Goal: Task Accomplishment & Management: Use online tool/utility

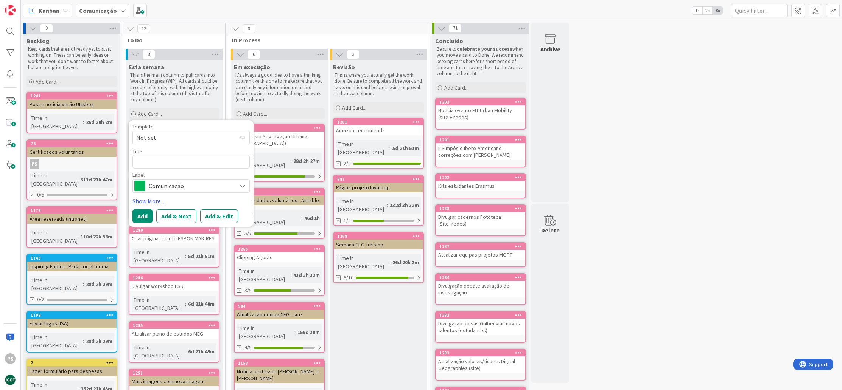
type textarea "C"
type textarea "x"
type textarea "Ce"
type textarea "x"
type textarea "Cer"
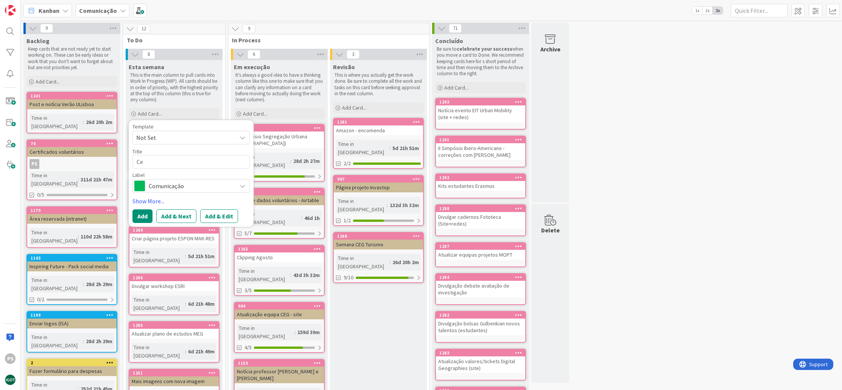
type textarea "x"
type textarea "Ceri"
type textarea "x"
type textarea "Cerit"
type textarea "x"
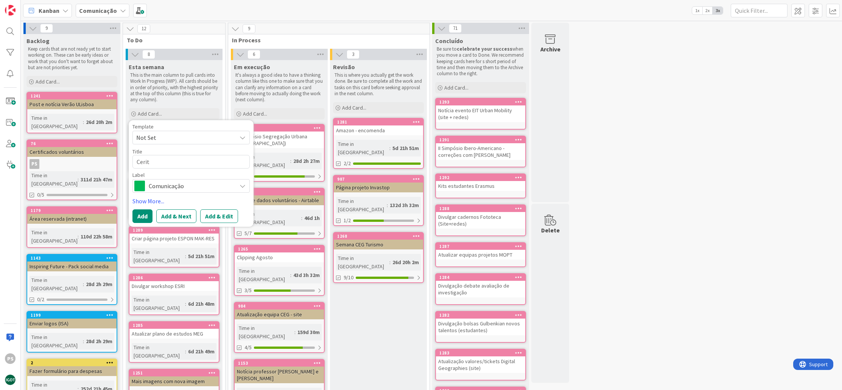
type textarea "Ceriti"
type textarea "x"
type textarea "Ceritif"
type textarea "x"
type textarea "Ceriti"
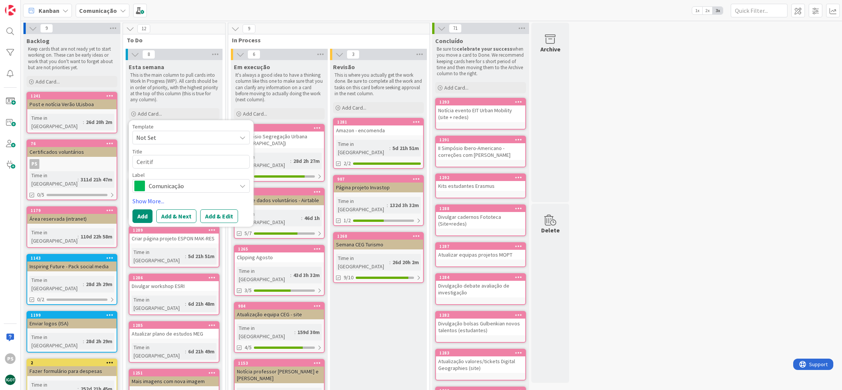
type textarea "x"
type textarea "Cerit"
type textarea "x"
type textarea "Ceri"
type textarea "x"
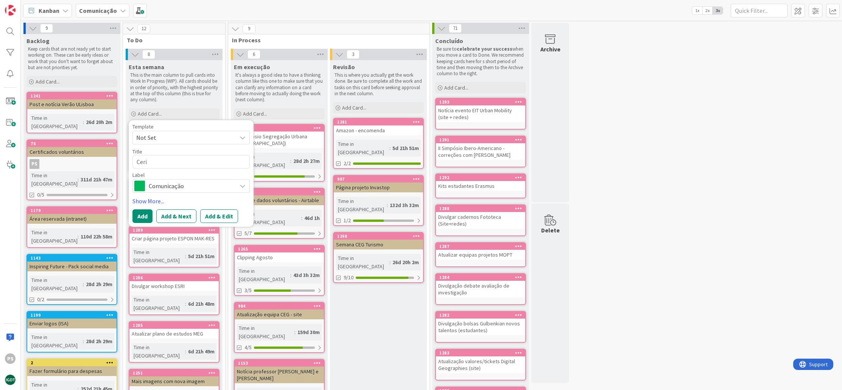
type textarea "Cerit"
type textarea "x"
type textarea "Ceriti"
type textarea "x"
type textarea "Ceritif"
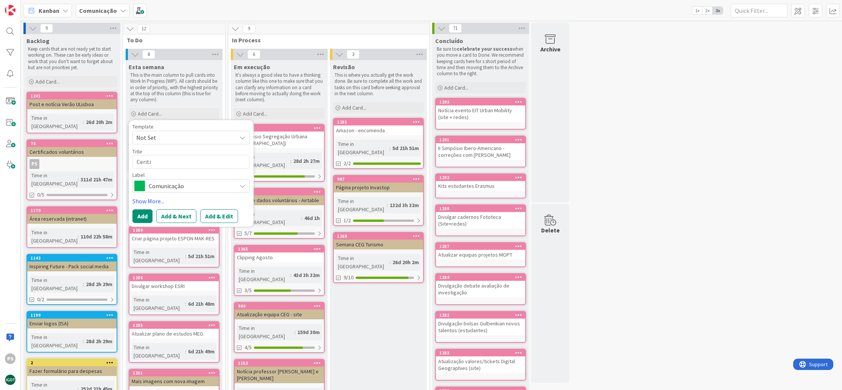
type textarea "x"
type textarea "Ceriti"
type textarea "x"
type textarea "Cerit"
type textarea "x"
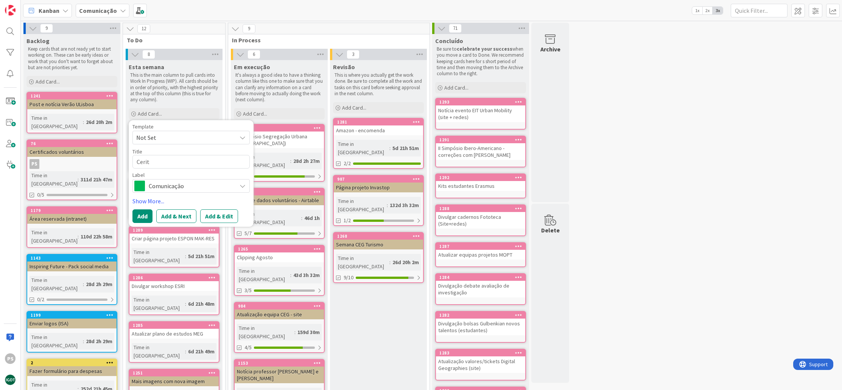
type textarea "Ceri"
type textarea "x"
type textarea "Cer"
type textarea "x"
type textarea "Cert"
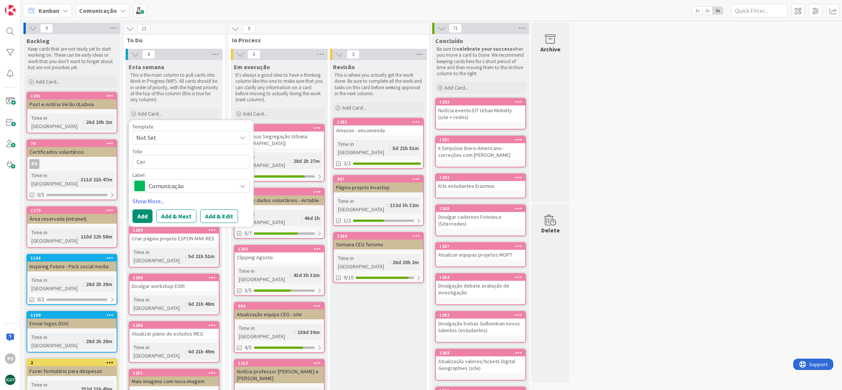
type textarea "x"
type textarea "Certi"
type textarea "x"
type textarea "Certif"
type textarea "x"
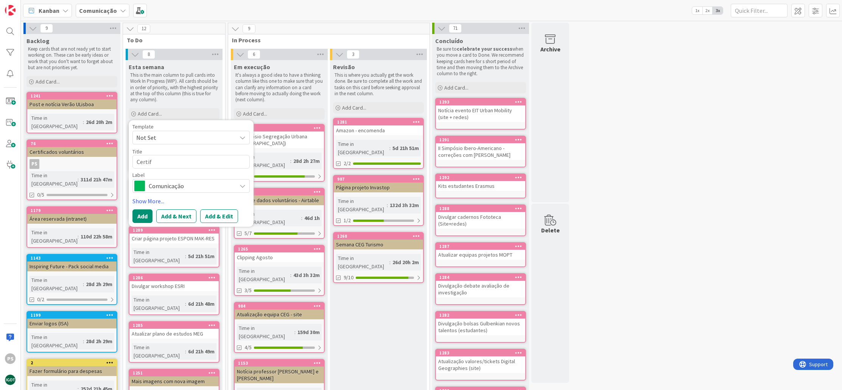
type textarea "Certifi"
type textarea "x"
type textarea "Certific"
type textarea "x"
type textarea "Certifica"
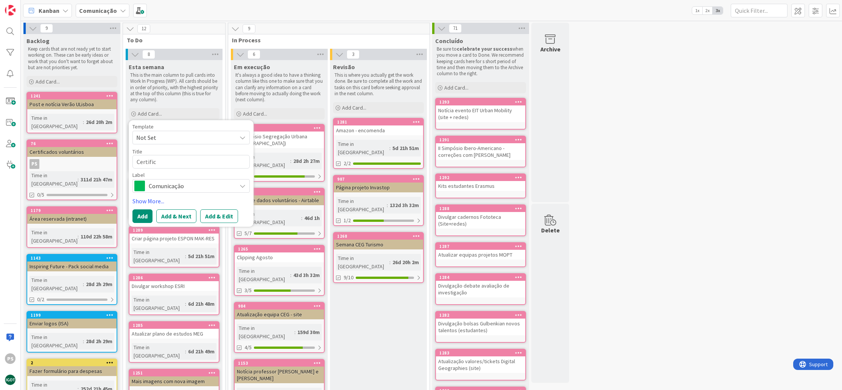
type textarea "x"
type textarea "Certificad"
type textarea "x"
type textarea "Certificado"
type textarea "x"
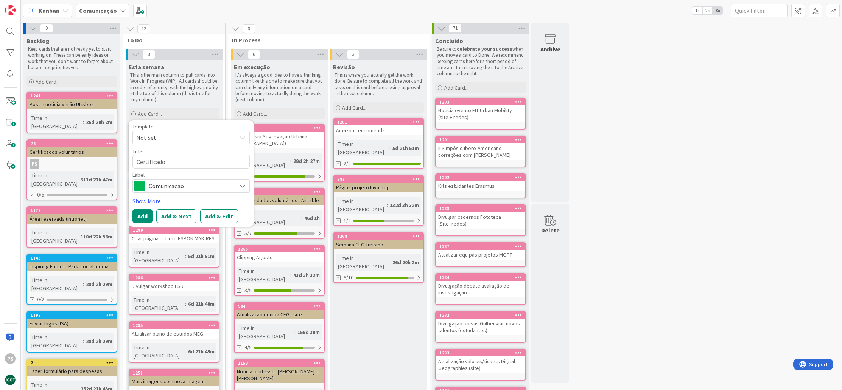
type textarea "Certificados"
type textarea "x"
type textarea "Certificados"
type textarea "x"
type textarea "Certificados j"
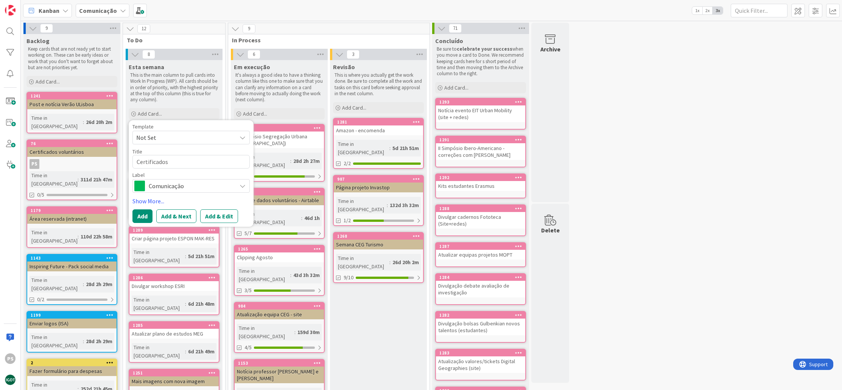
type textarea "x"
type textarea "Certificados"
type textarea "x"
type textarea "Certificados J"
type textarea "x"
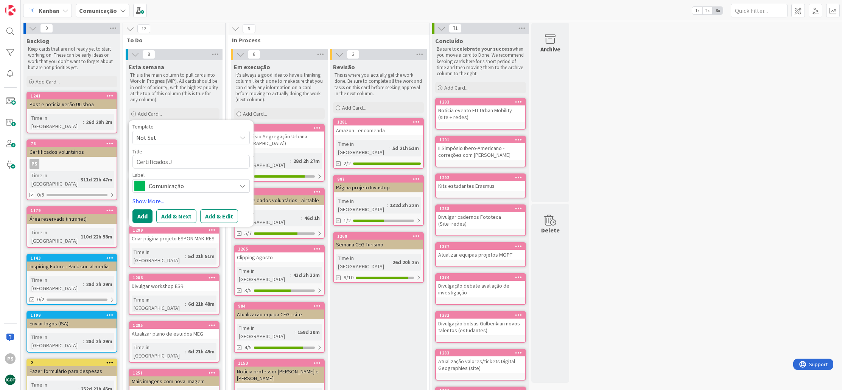
type textarea "Certificados Jo"
type textarea "x"
type textarea "Certificados Jor"
type textarea "x"
type textarea "Certificados Jorn"
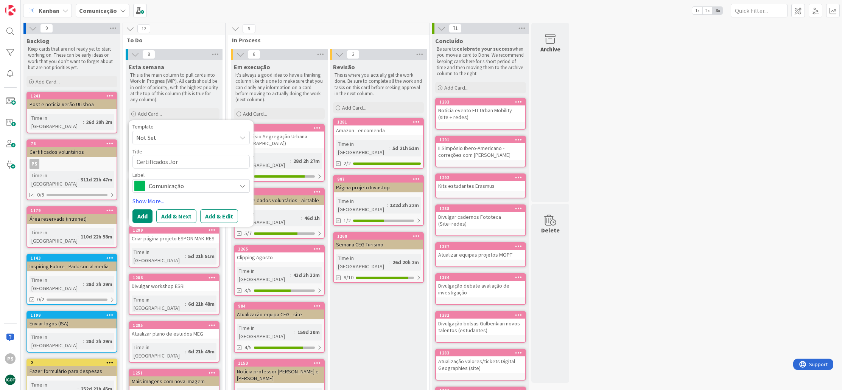
type textarea "x"
type textarea "Certificados Jorna"
type textarea "x"
type textarea "Certificados Jornad"
type textarea "x"
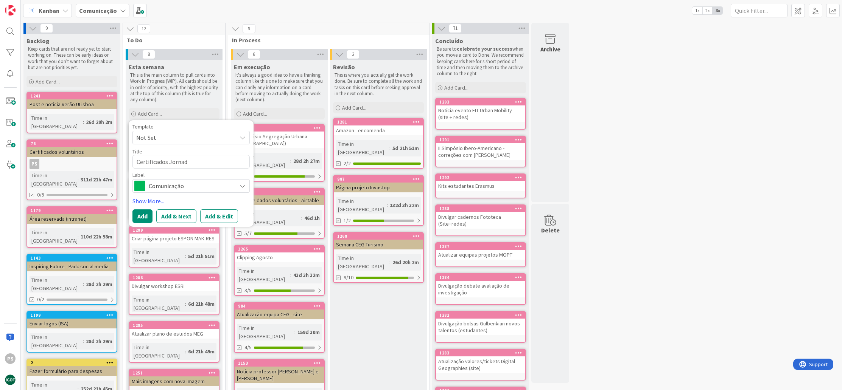
type textarea "Certificados Jornada"
type textarea "x"
type textarea "Certificados Jornadas"
type textarea "x"
type textarea "Certificados Jornadas"
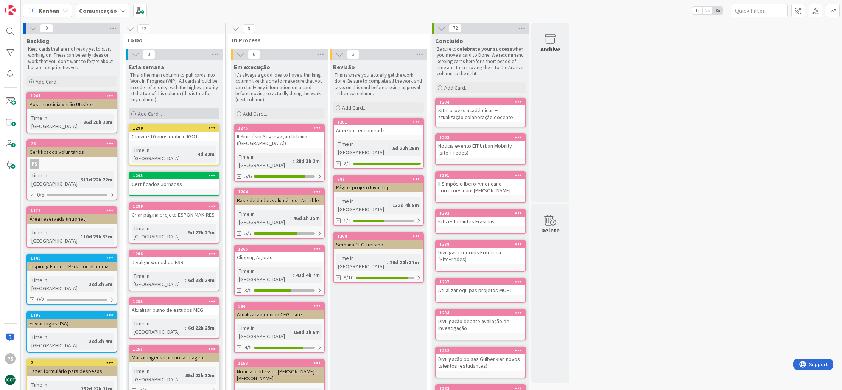
click at [150, 113] on span "Add Card..." at bounding box center [150, 113] width 24 height 7
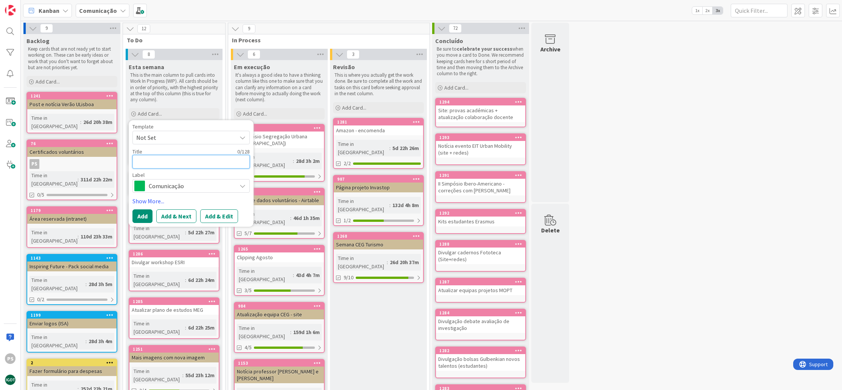
type textarea "A"
type textarea "x"
type textarea "At"
type textarea "x"
type textarea "Atu"
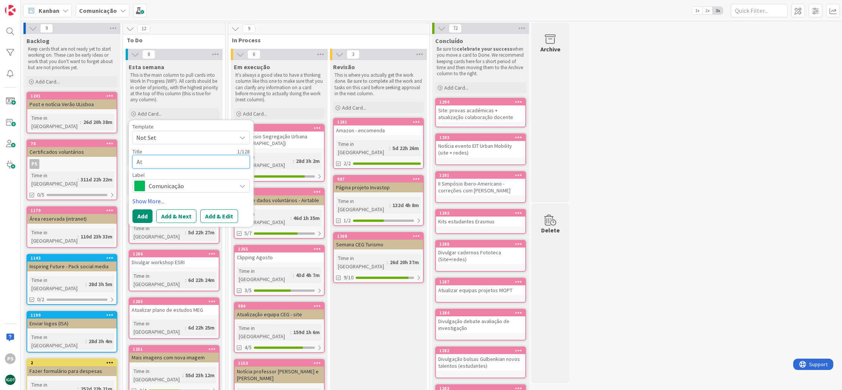
type textarea "x"
type textarea "Atua"
type textarea "x"
type textarea "Atual"
type textarea "x"
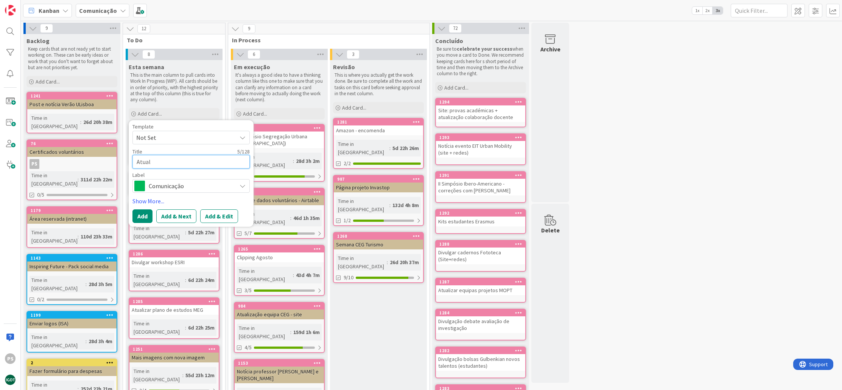
type textarea "Atuali"
type textarea "x"
type textarea "Atualiz"
type textarea "x"
type textarea "Atualiza"
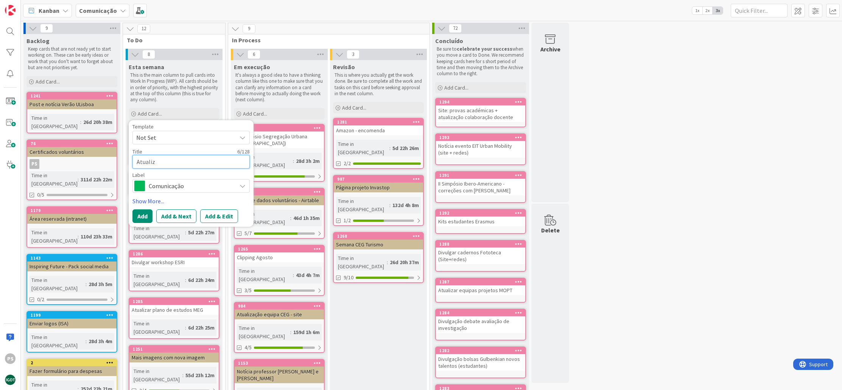
type textarea "x"
type textarea "Atualizaç"
type textarea "x"
type textarea "Atualizaç~"
type textarea "x"
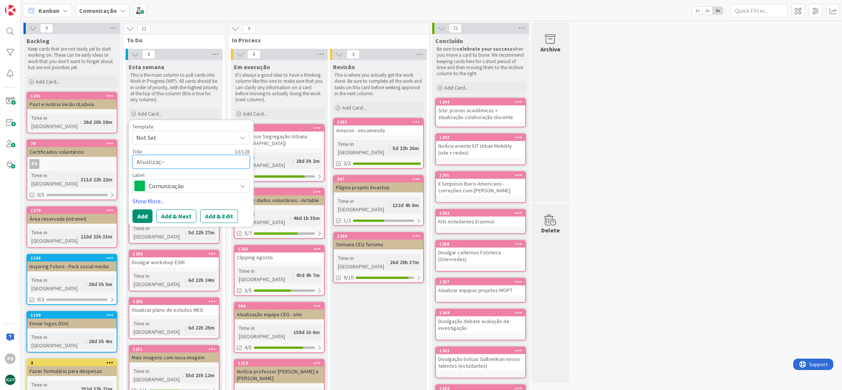
type textarea "Atualizaçã"
type textarea "x"
type textarea "Atualização"
type textarea "x"
type textarea "Atualização"
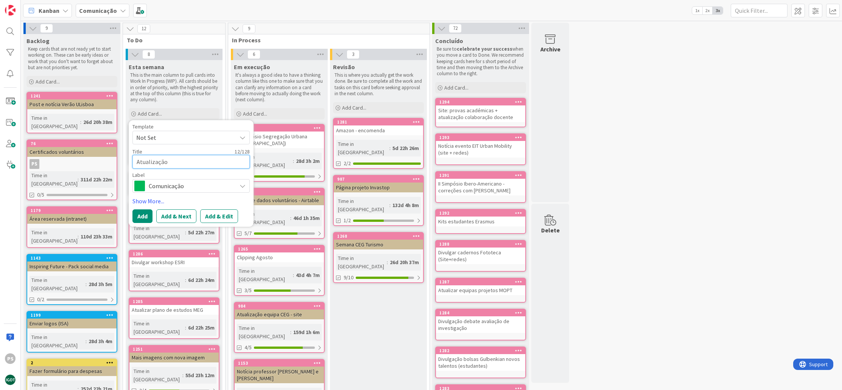
type textarea "x"
type textarea "Atualização p"
type textarea "x"
type textarea "Atualização pl"
type textarea "x"
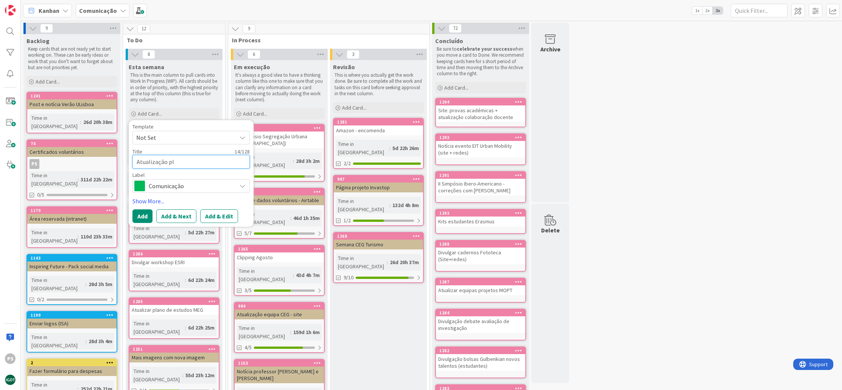
type textarea "Atualização pla"
type textarea "x"
type textarea "Atualização plan"
type textarea "x"
type textarea "Atualização plano"
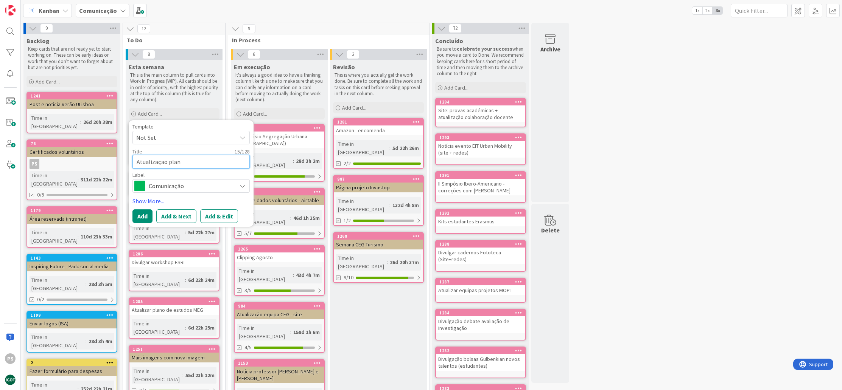
type textarea "x"
type textarea "Atualização plano"
type textarea "x"
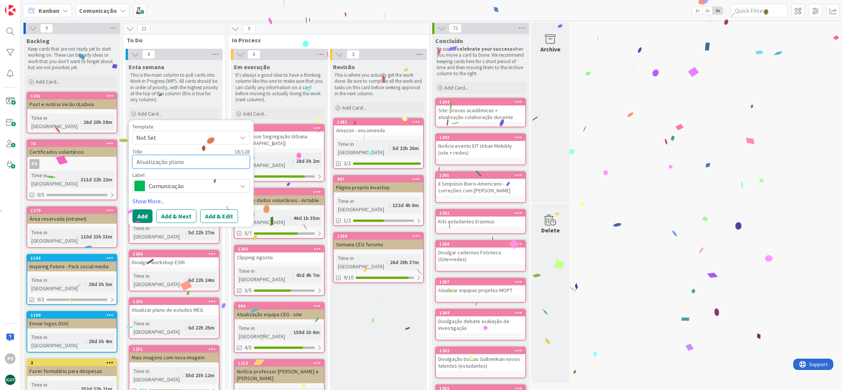
type textarea "Atualização plano c"
type textarea "x"
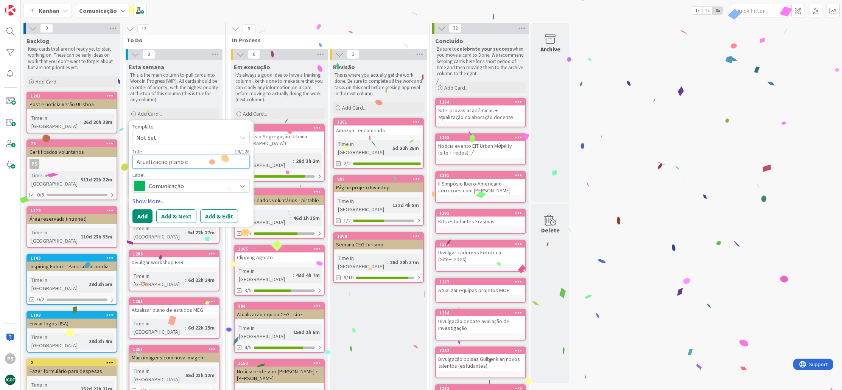
type textarea "Atualização plano ci"
type textarea "x"
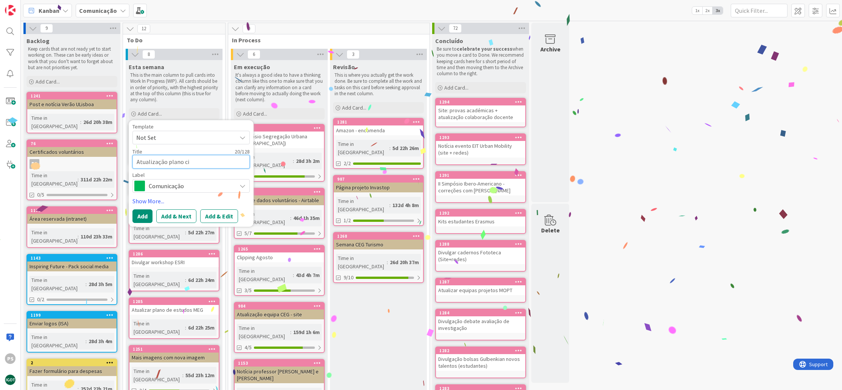
type textarea "Atualização plano c"
type textarea "x"
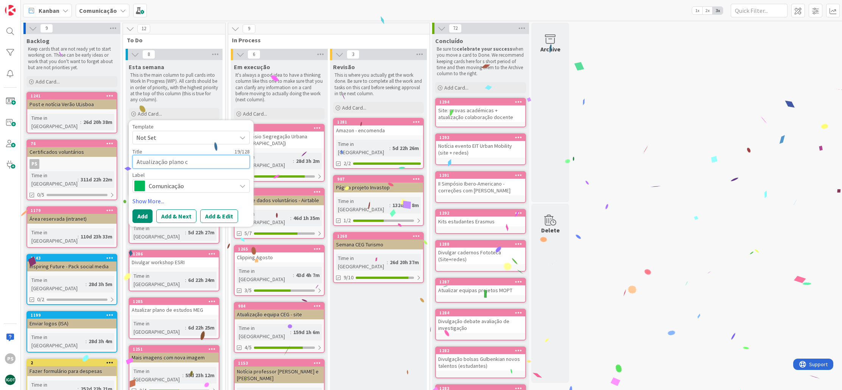
type textarea "Atualização plano cu"
type textarea "x"
type textarea "Atualização plano cur"
type textarea "x"
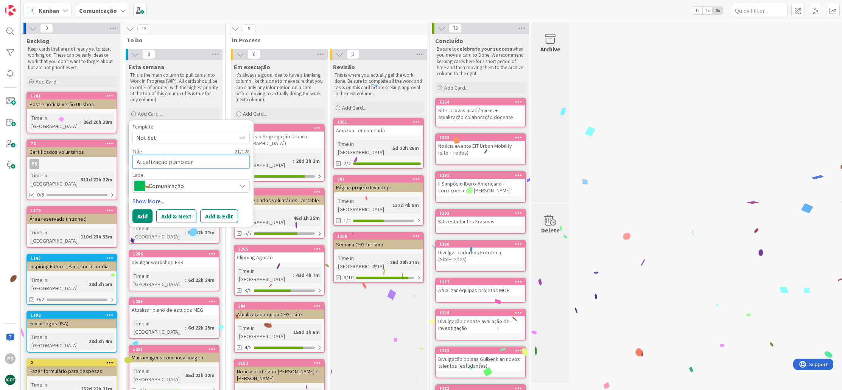
type textarea "Atualização plano curr"
type textarea "x"
type textarea "Atualização plano curri"
type textarea "x"
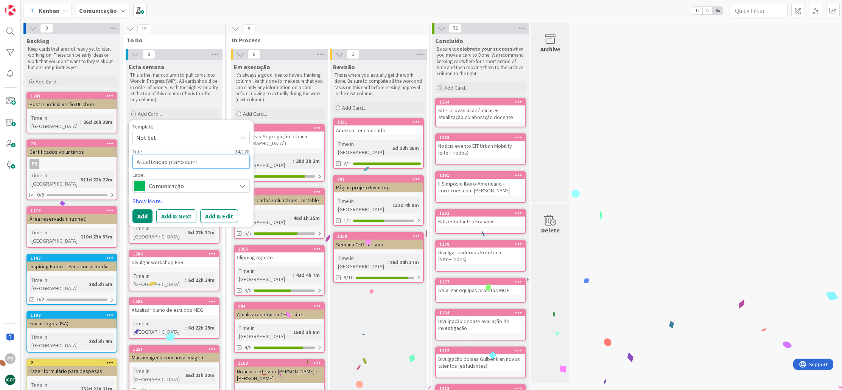
type textarea "Atualização plano curric"
type textarea "x"
type textarea "Atualização plano curricu"
type textarea "x"
type textarea "Atualização plano curricul"
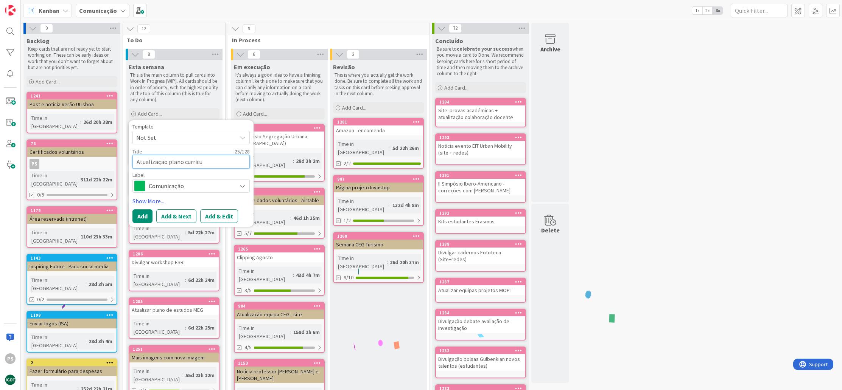
type textarea "x"
type textarea "Atualização plano curricula"
type textarea "x"
type textarea "Atualização plano curricular"
type textarea "x"
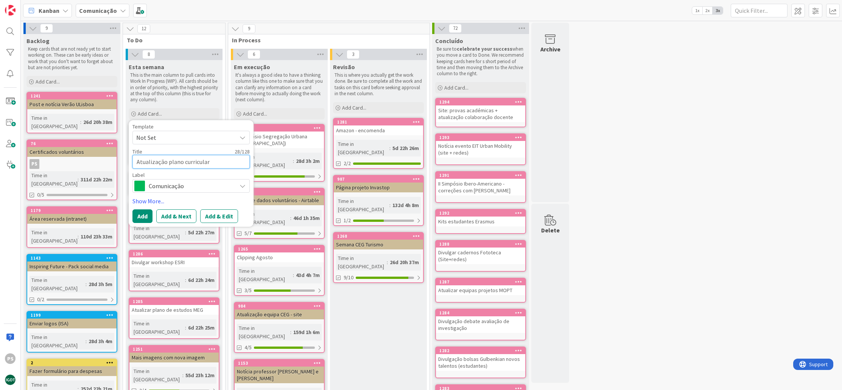
type textarea "Atualização plano curricular"
click at [188, 182] on span "Comunicação" at bounding box center [191, 186] width 84 height 11
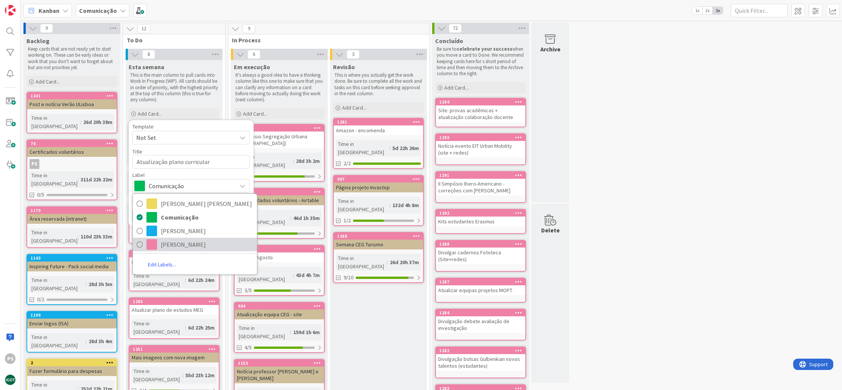
click at [181, 242] on span "[PERSON_NAME]" at bounding box center [207, 244] width 92 height 11
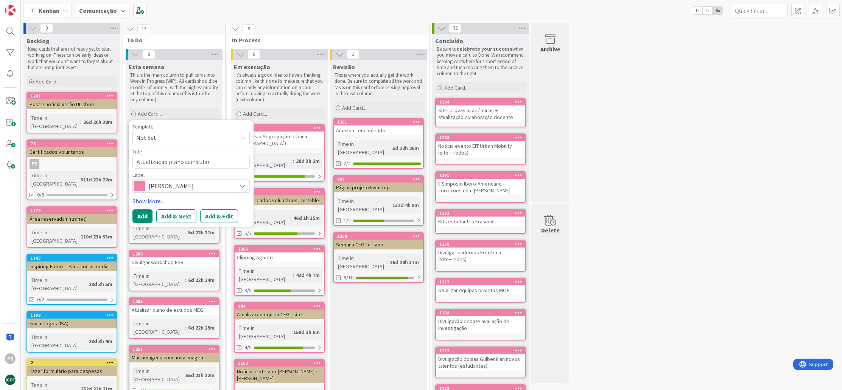
type textarea "x"
click at [144, 217] on button "Add" at bounding box center [142, 217] width 20 height 14
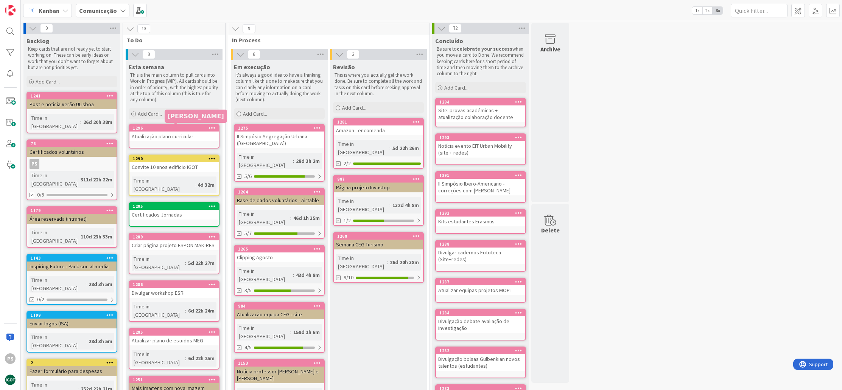
click at [185, 128] on div "1296" at bounding box center [176, 128] width 86 height 5
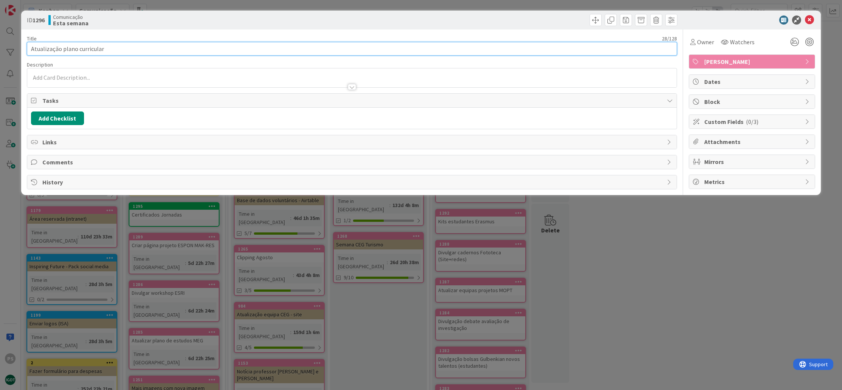
click at [107, 52] on input "Atualização plano curricular" at bounding box center [352, 49] width 650 height 14
type input "Atualização plano curricular (site)"
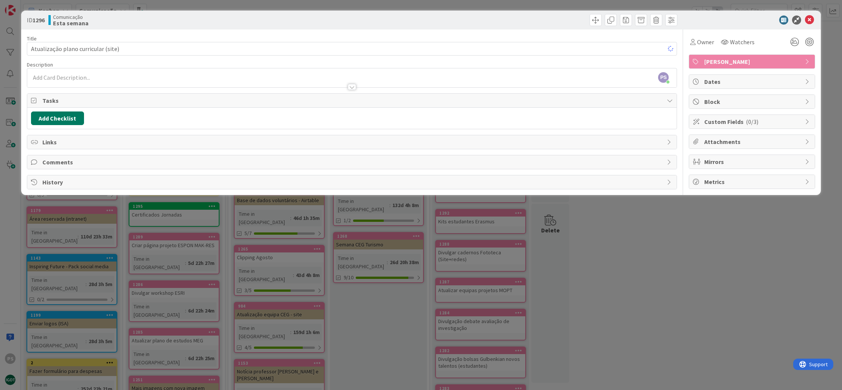
click at [69, 121] on button "Add Checklist" at bounding box center [57, 119] width 53 height 14
type input "Lista"
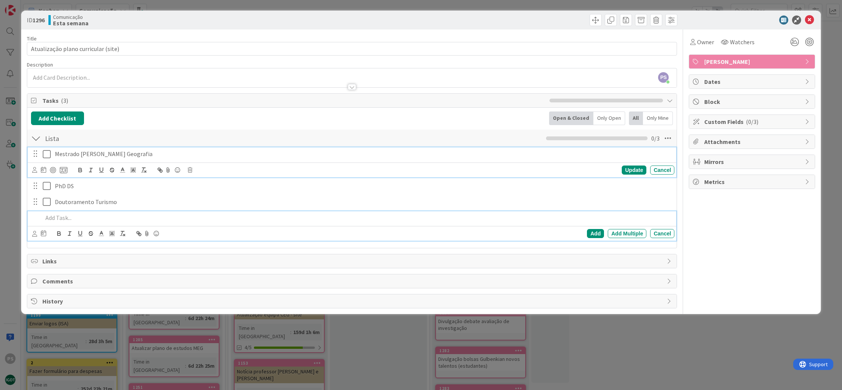
click at [47, 154] on icon at bounding box center [47, 154] width 8 height 9
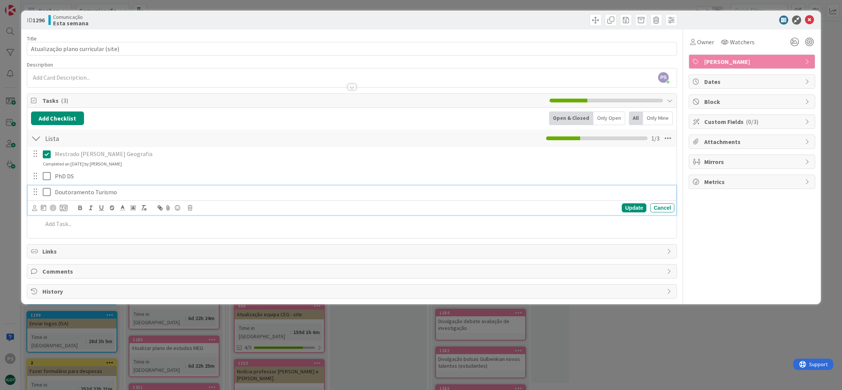
click at [50, 194] on icon at bounding box center [47, 192] width 8 height 9
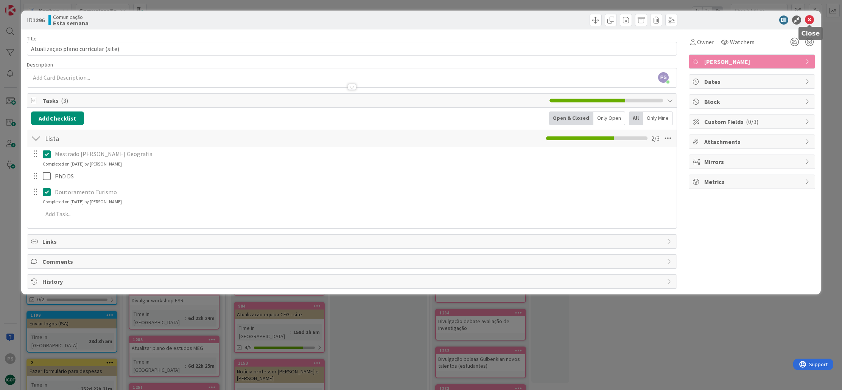
click at [810, 19] on icon at bounding box center [809, 20] width 9 height 9
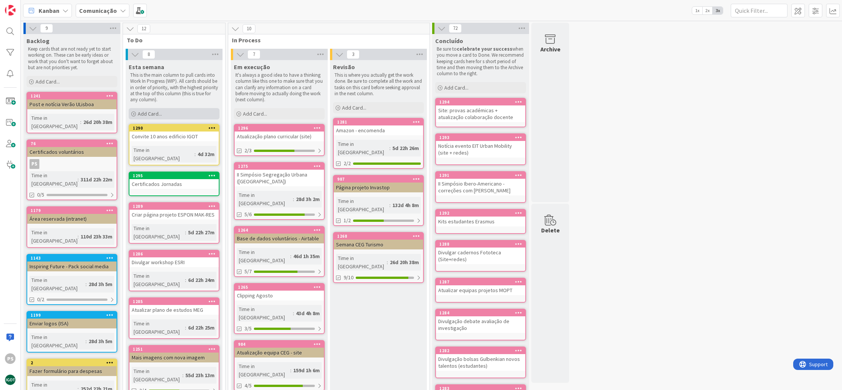
click at [174, 114] on div "Add Card..." at bounding box center [174, 113] width 91 height 11
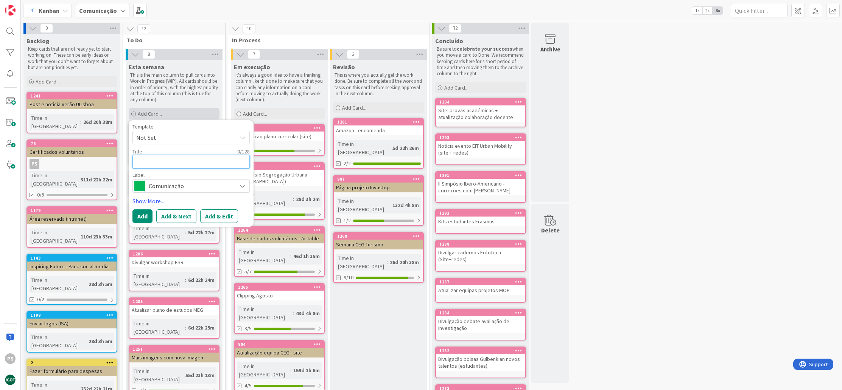
type textarea "A"
type textarea "x"
type textarea "An"
type textarea "x"
type textarea "An´"
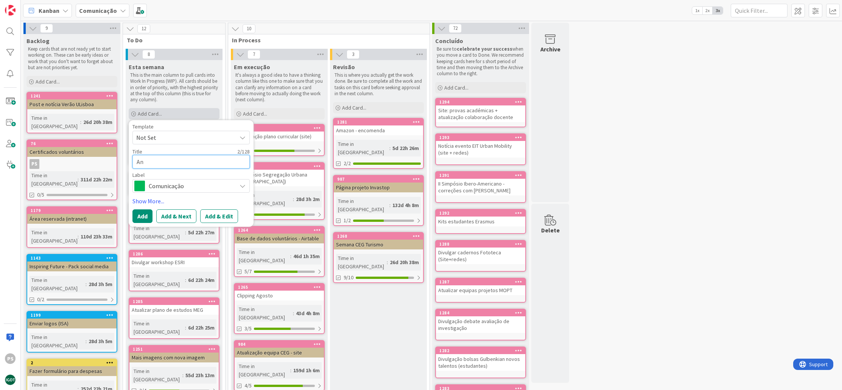
type textarea "x"
type textarea "Anú"
type textarea "x"
type textarea "Anún"
type textarea "x"
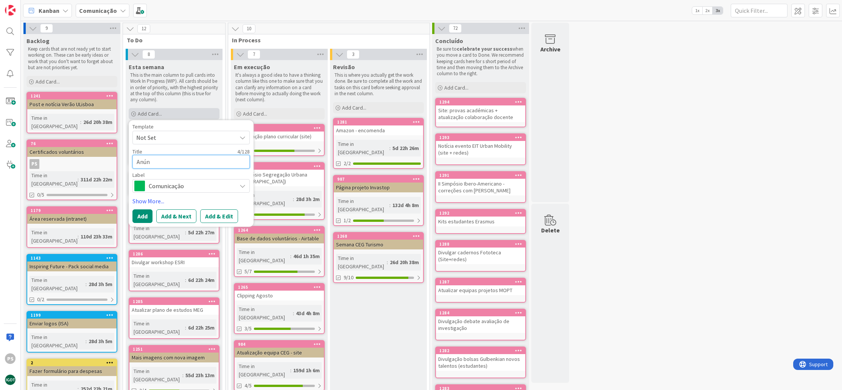
type textarea "Anúnc"
type textarea "x"
type textarea "Anúnci"
type textarea "x"
type textarea "Anúncio"
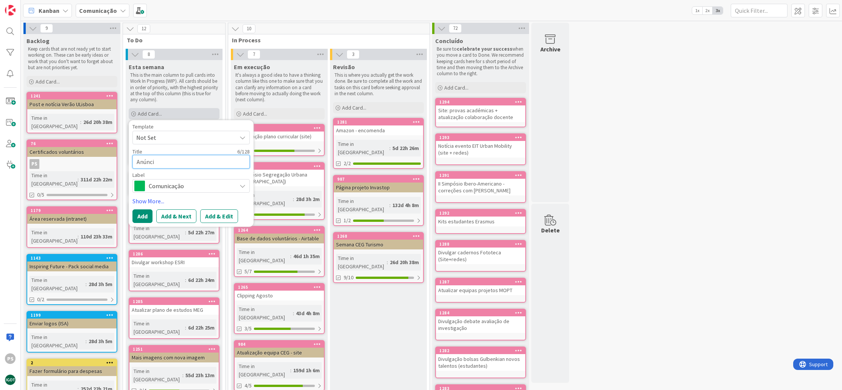
type textarea "x"
type textarea "Anúncio"
type textarea "x"
type textarea "[PERSON_NAME]"
type textarea "x"
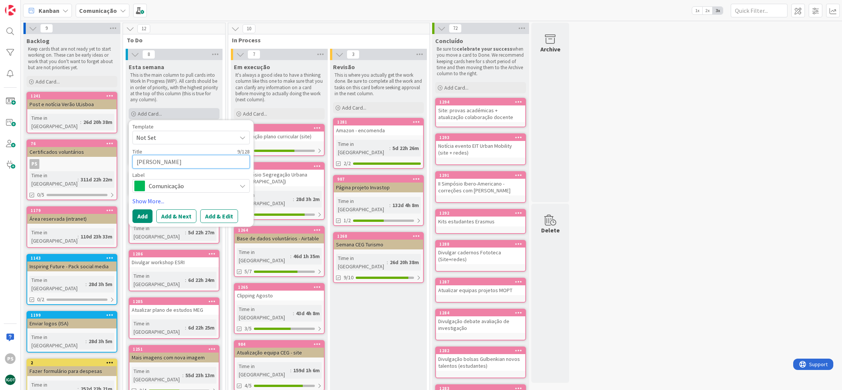
type textarea "[PERSON_NAME]"
type textarea "x"
type textarea "[PERSON_NAME]"
type textarea "x"
type textarea "Anúncio Guia"
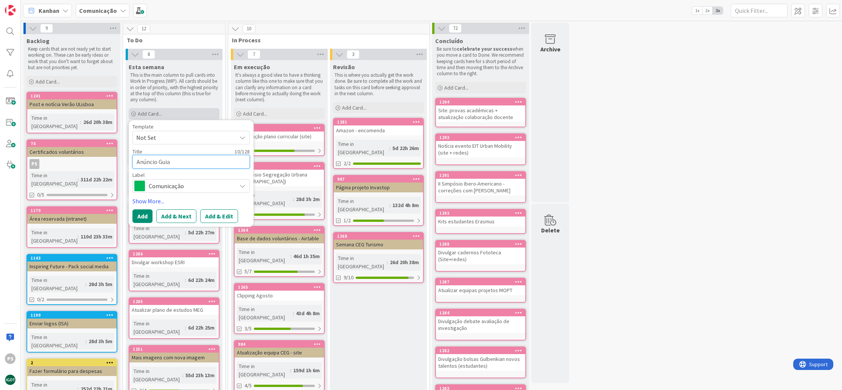
type textarea "x"
type textarea "Anúncio Guia"
type textarea "x"
type textarea "Anúncio Guia I"
type textarea "x"
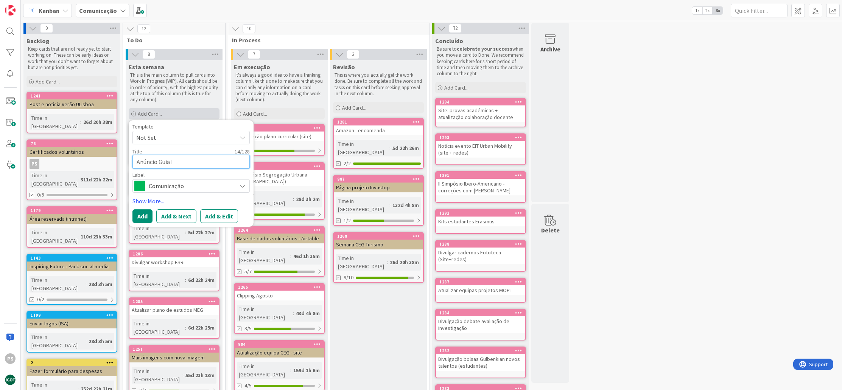
type textarea "Anúncio Guia In"
type textarea "x"
type textarea "Anúncio Guia Ins"
type textarea "x"
type textarea "Anúncio Guia Insp"
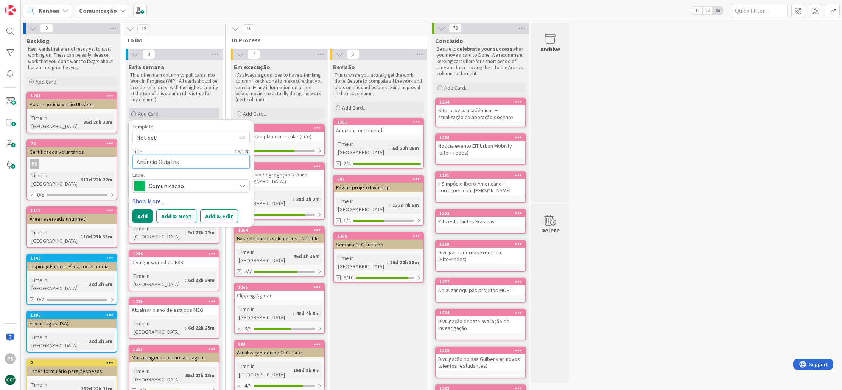
type textarea "x"
type textarea "Anúncio Guia Inspi"
type textarea "x"
type textarea "Anúncio Guia Inspir"
type textarea "x"
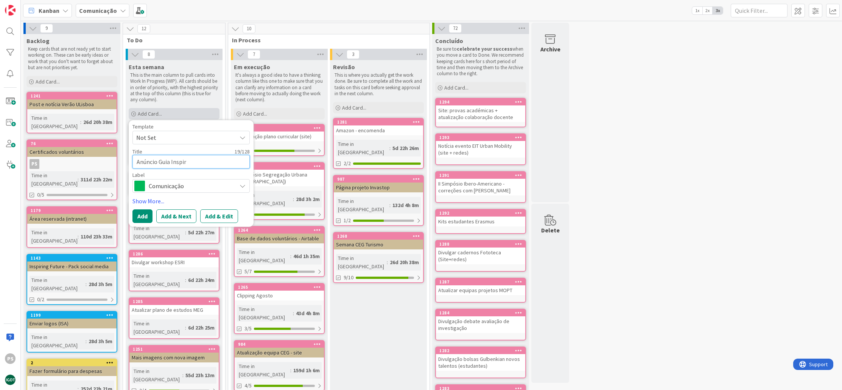
type textarea "Anúncio Guia Inspiri"
type textarea "x"
type textarea "Anúncio Guia Inspirin"
type textarea "x"
type textarea "Anúncio Guia Inspiring"
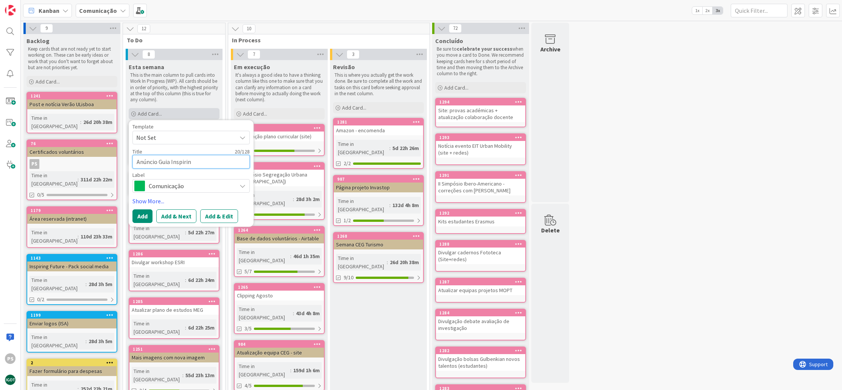
type textarea "x"
type textarea "Anúncio Guia Inspiring"
type textarea "x"
type textarea "Anúncio Guia Inspiring F"
type textarea "x"
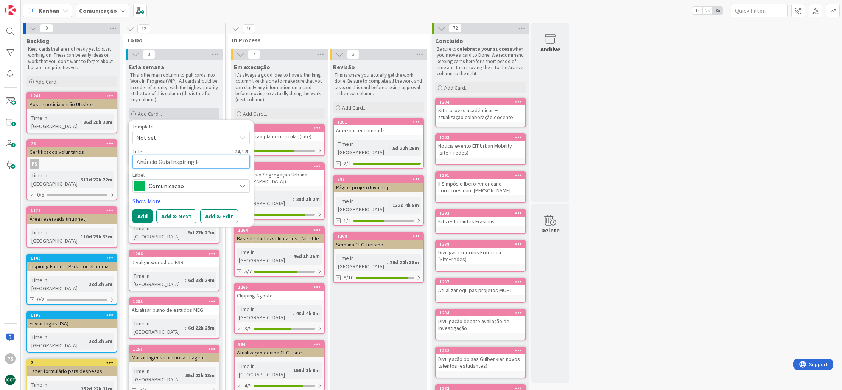
type textarea "Anúncio Guia Inspiring Fu"
type textarea "x"
type textarea "Anúncio Guia Inspiring Fut"
type textarea "x"
type textarea "Anúncio Guia Inspiring Futu"
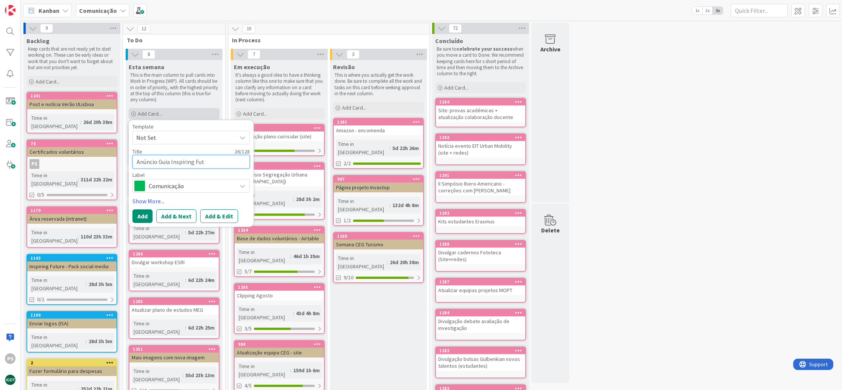
type textarea "x"
type textarea "Anúncio Guia Inspiring Futur"
type textarea "x"
click at [185, 182] on span "Comunicação" at bounding box center [191, 186] width 84 height 11
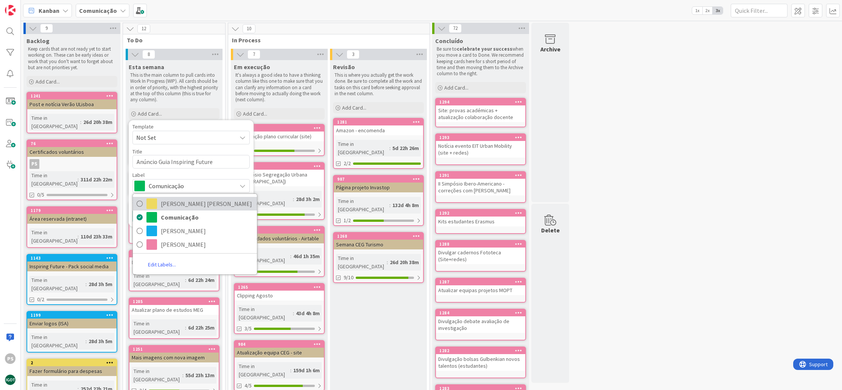
click at [194, 208] on span "[PERSON_NAME] [PERSON_NAME]" at bounding box center [207, 203] width 92 height 11
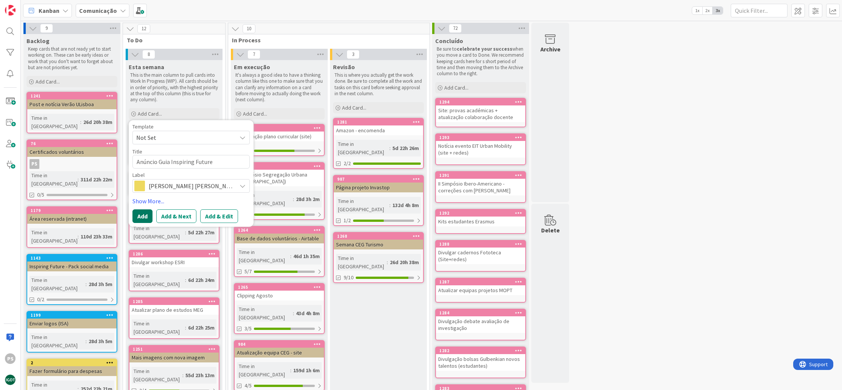
click at [149, 218] on button "Add" at bounding box center [142, 217] width 20 height 14
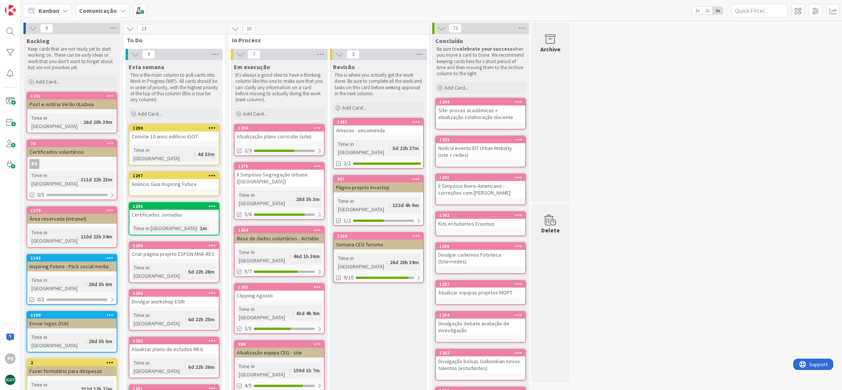
click at [173, 173] on div "1297" at bounding box center [176, 175] width 86 height 5
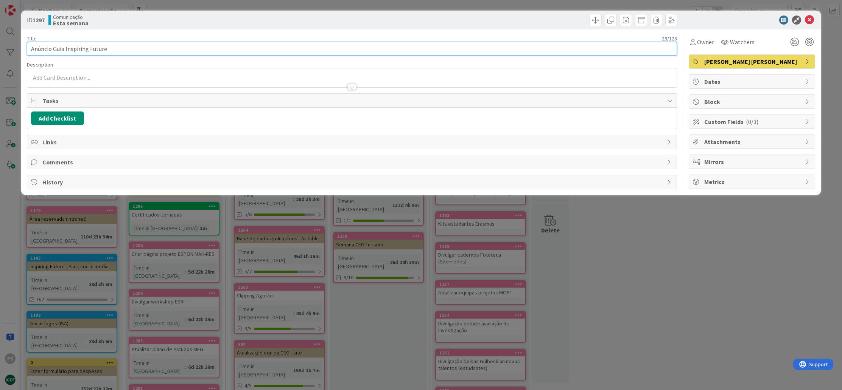
click at [131, 50] on input "Anúncio Guia Inspiring Future" at bounding box center [352, 49] width 650 height 14
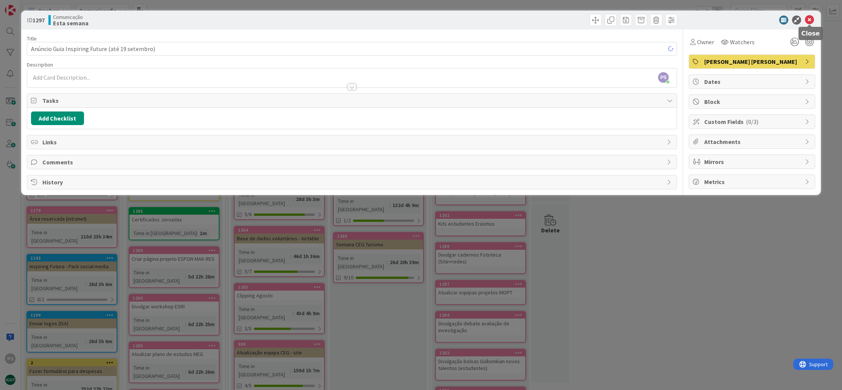
click at [808, 19] on icon at bounding box center [809, 20] width 9 height 9
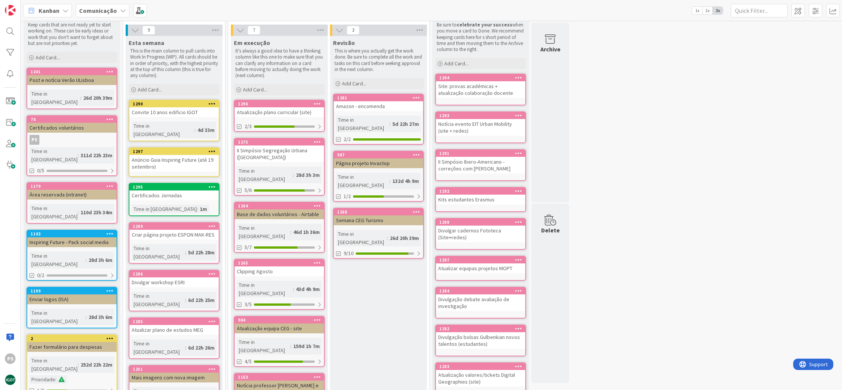
scroll to position [43, 0]
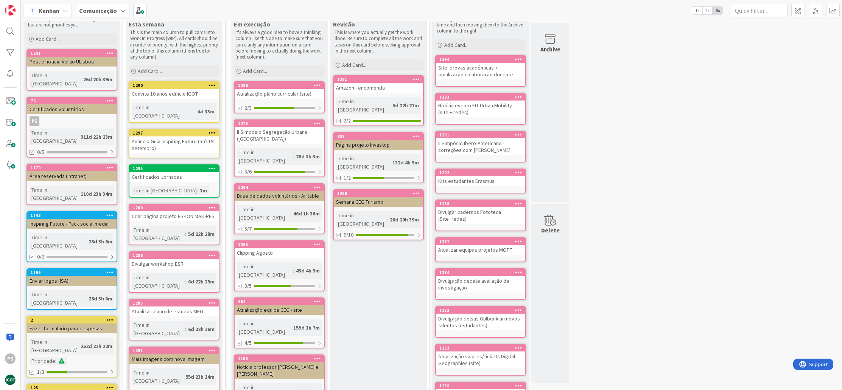
click at [214, 253] on icon at bounding box center [211, 255] width 7 height 5
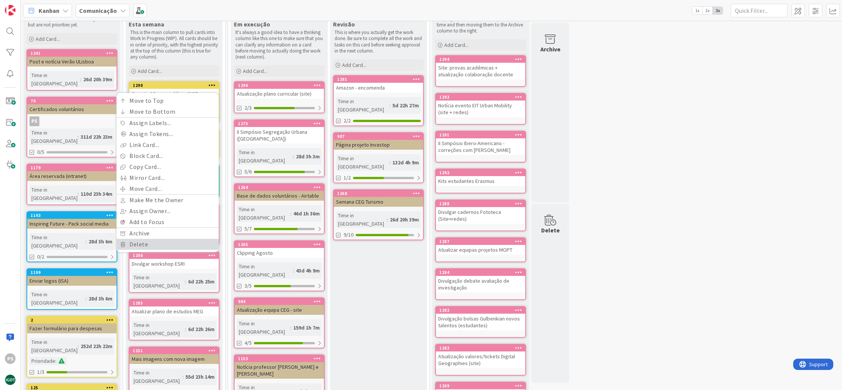
click at [189, 239] on link "Delete" at bounding box center [168, 244] width 102 height 11
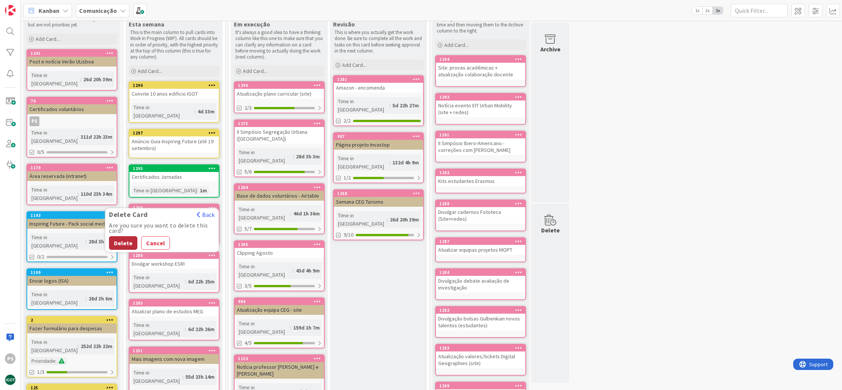
click at [118, 236] on button "Delete" at bounding box center [123, 243] width 28 height 14
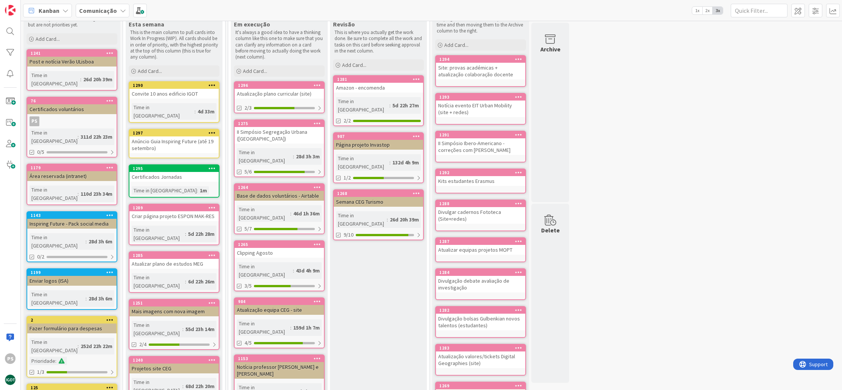
click at [212, 253] on icon at bounding box center [211, 255] width 7 height 5
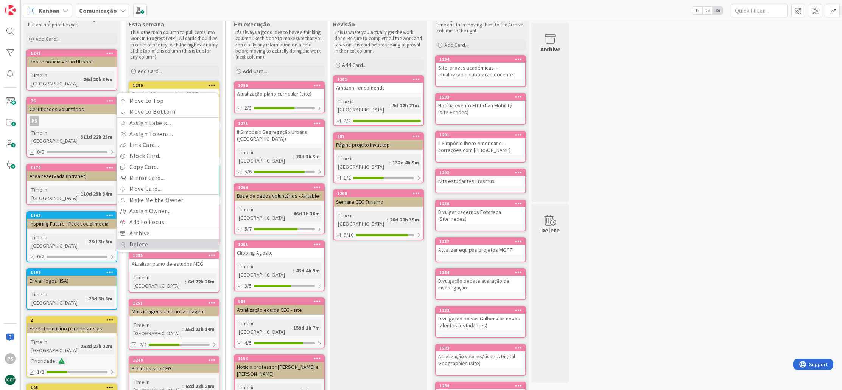
click at [150, 239] on link "Delete" at bounding box center [168, 244] width 102 height 11
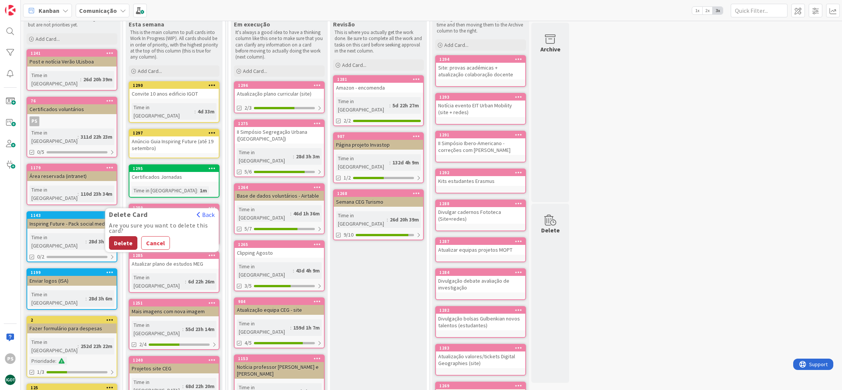
click at [120, 236] on button "Delete" at bounding box center [123, 243] width 28 height 14
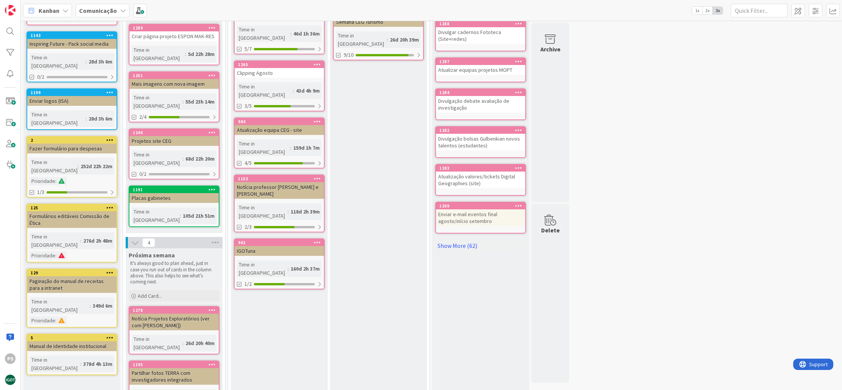
scroll to position [0, 0]
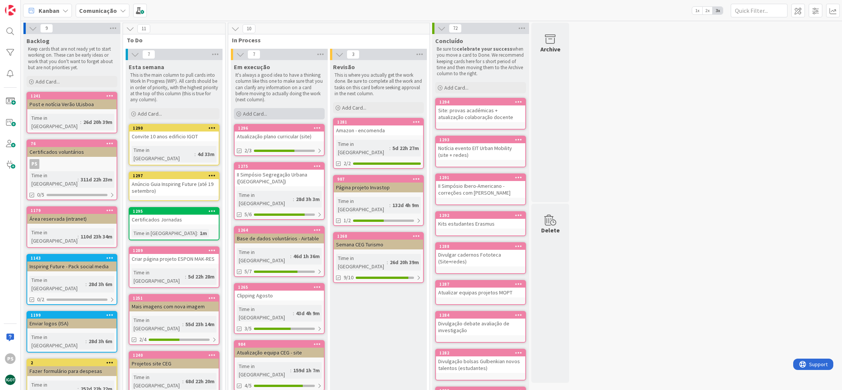
click at [257, 115] on span "Add Card..." at bounding box center [255, 113] width 24 height 7
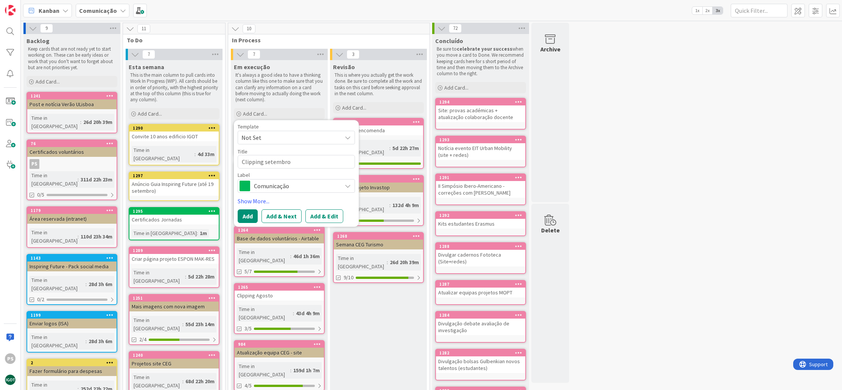
click at [286, 186] on span "Comunicação" at bounding box center [296, 186] width 84 height 11
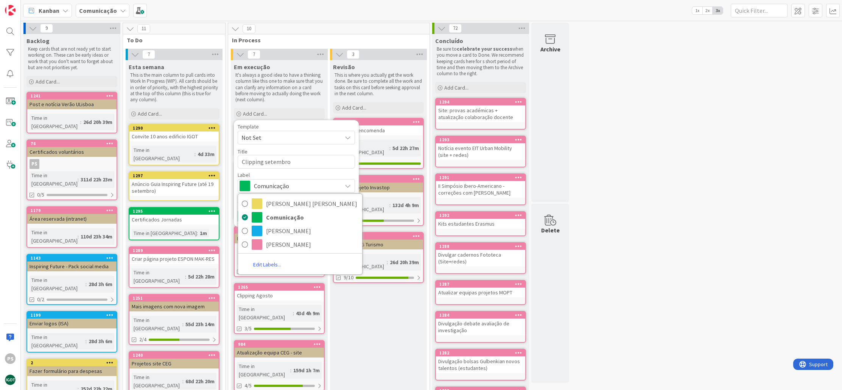
click at [293, 251] on div "[PERSON_NAME] [PERSON_NAME] Comunicação [PERSON_NAME] [PERSON_NAME] Edit Labels…" at bounding box center [300, 234] width 125 height 81
click at [284, 244] on span "[PERSON_NAME]" at bounding box center [312, 244] width 92 height 11
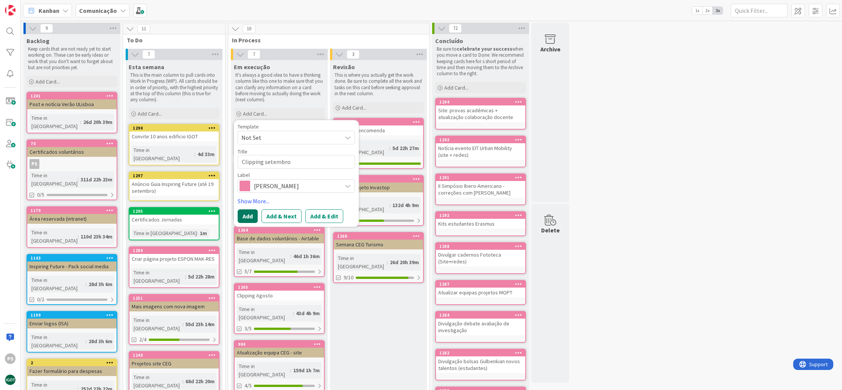
click at [249, 216] on button "Add" at bounding box center [248, 217] width 20 height 14
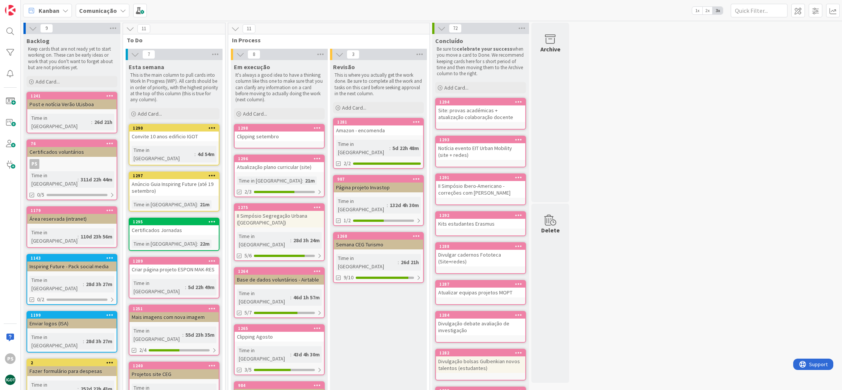
click at [280, 128] on div "1298" at bounding box center [281, 128] width 86 height 5
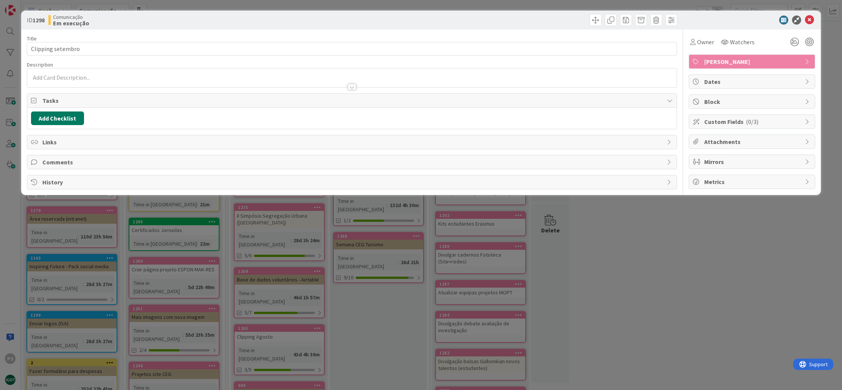
click at [75, 116] on button "Add Checklist" at bounding box center [57, 119] width 53 height 14
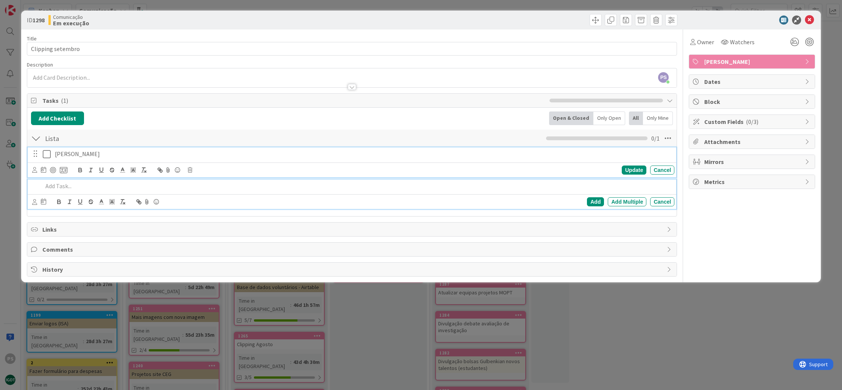
click at [44, 154] on icon at bounding box center [47, 154] width 8 height 9
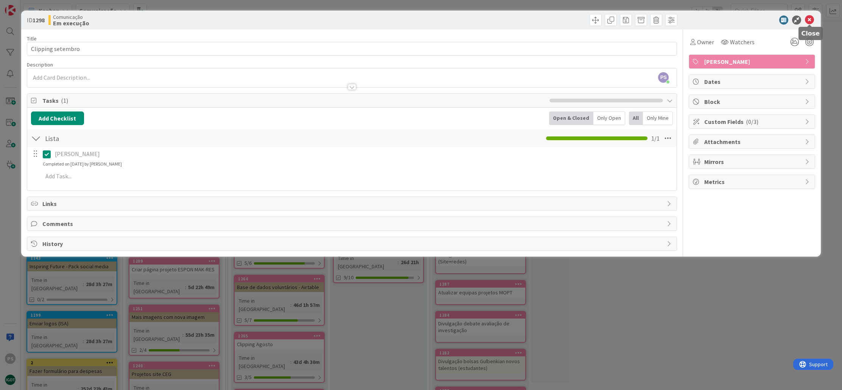
click at [811, 20] on icon at bounding box center [809, 20] width 9 height 9
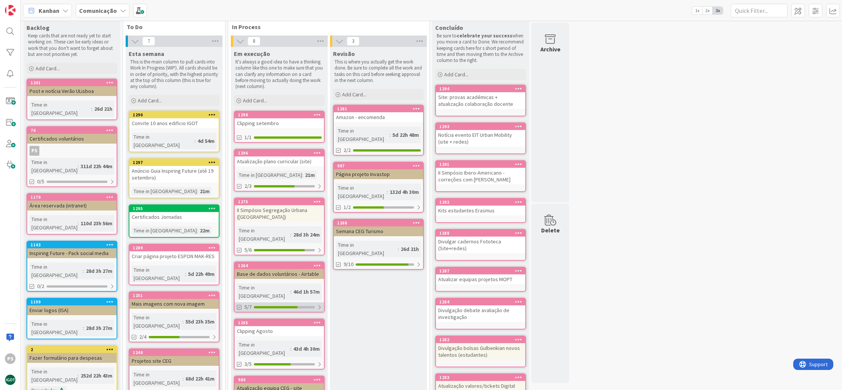
scroll to position [52, 0]
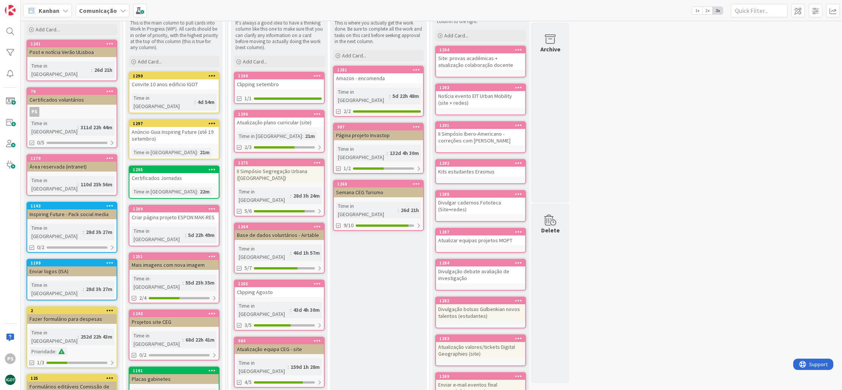
click at [286, 288] on div "Clipping Agosto" at bounding box center [279, 293] width 89 height 10
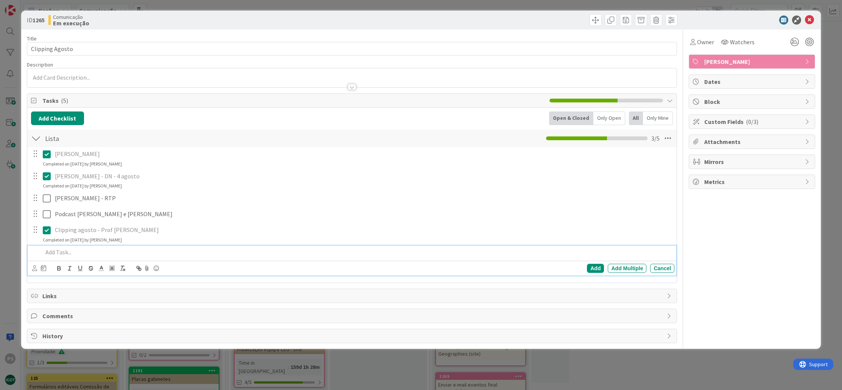
click at [91, 254] on p at bounding box center [357, 252] width 629 height 9
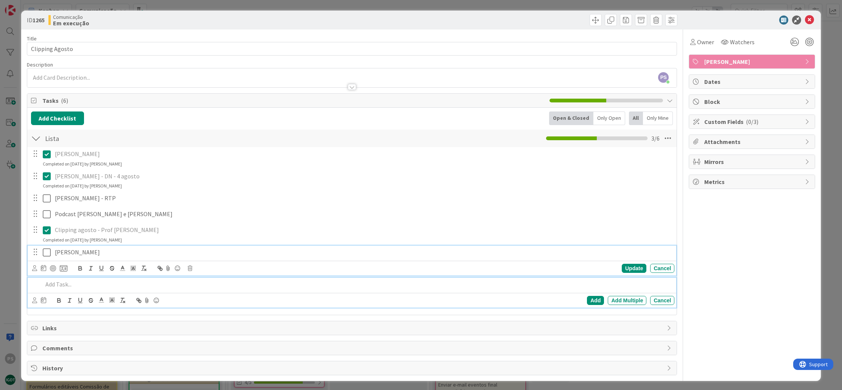
click at [50, 253] on icon at bounding box center [47, 252] width 8 height 9
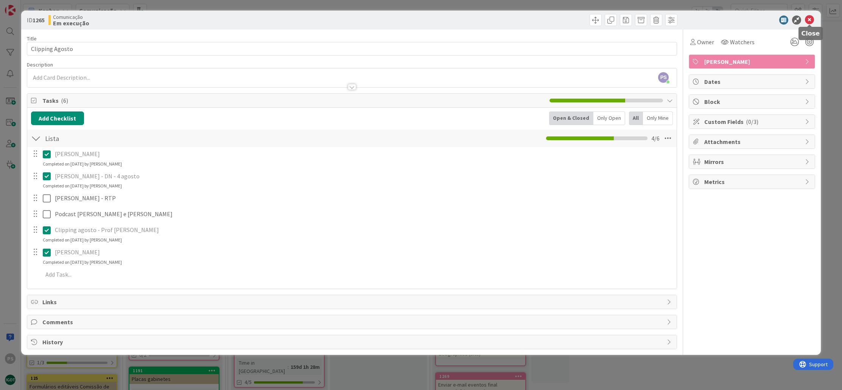
click at [811, 20] on icon at bounding box center [809, 20] width 9 height 9
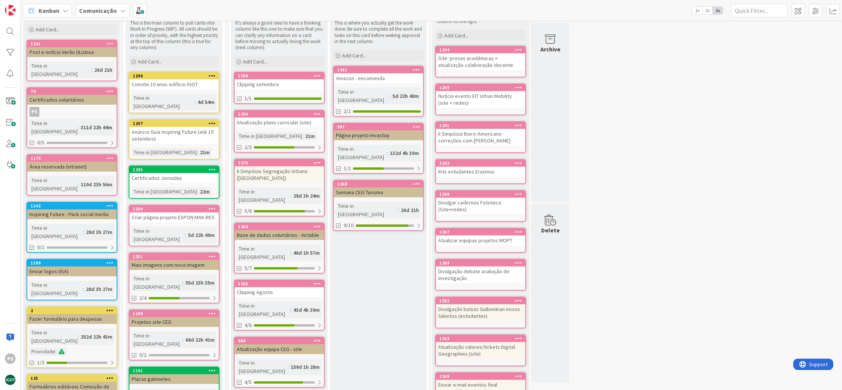
click at [212, 76] on icon at bounding box center [211, 75] width 7 height 5
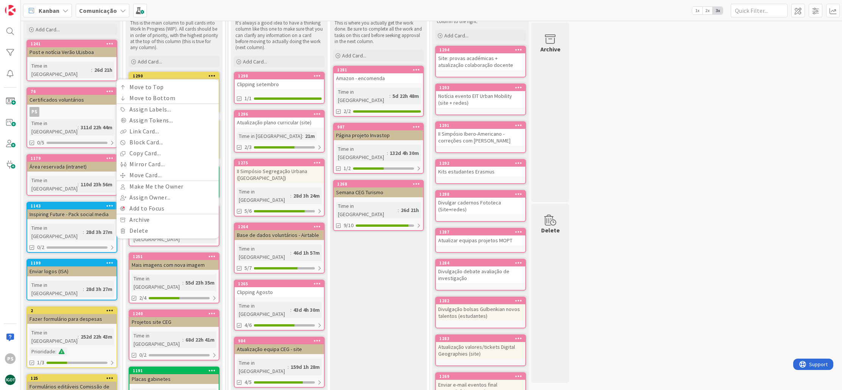
click at [632, 151] on div "9 Backlog Keep cards that are not ready yet to start working on. These can be e…" at bounding box center [431, 341] width 818 height 743
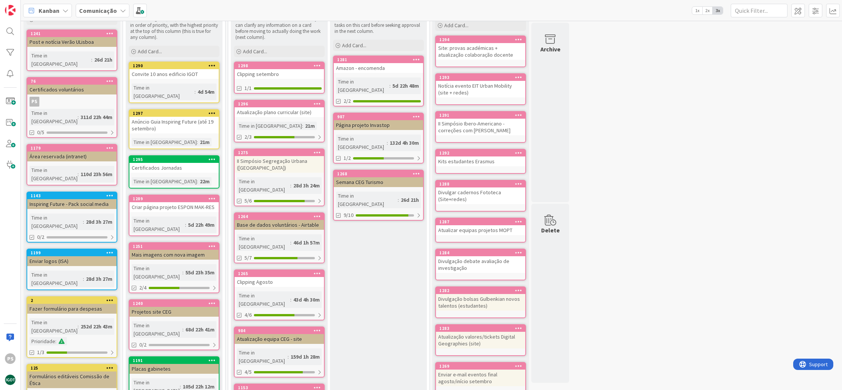
scroll to position [6, 0]
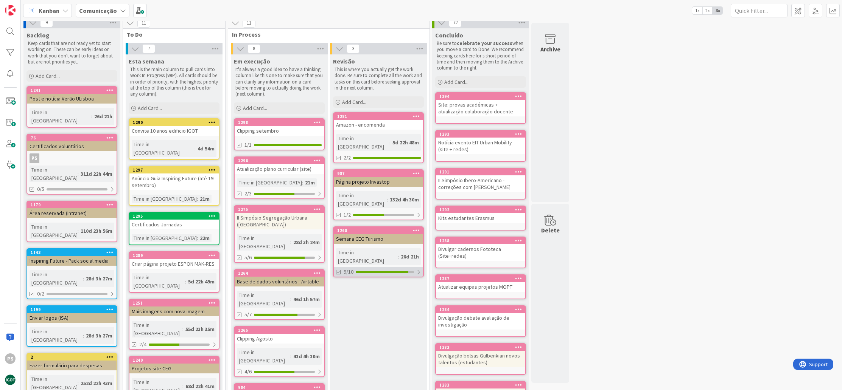
click at [390, 271] on div at bounding box center [382, 272] width 53 height 2
click at [392, 228] on div "1268" at bounding box center [380, 230] width 86 height 5
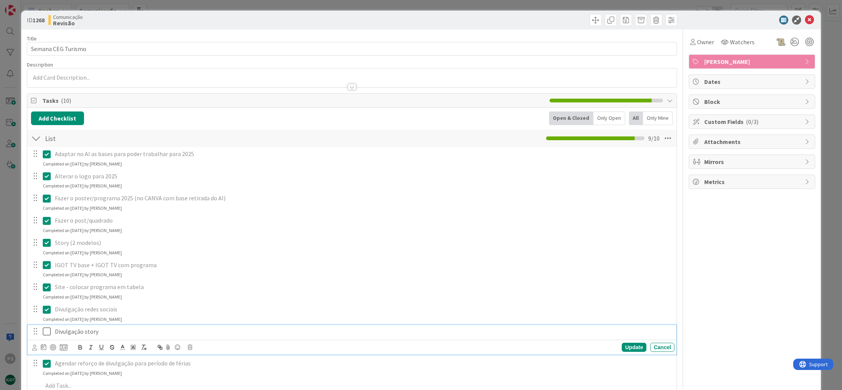
click at [48, 331] on icon at bounding box center [47, 331] width 8 height 9
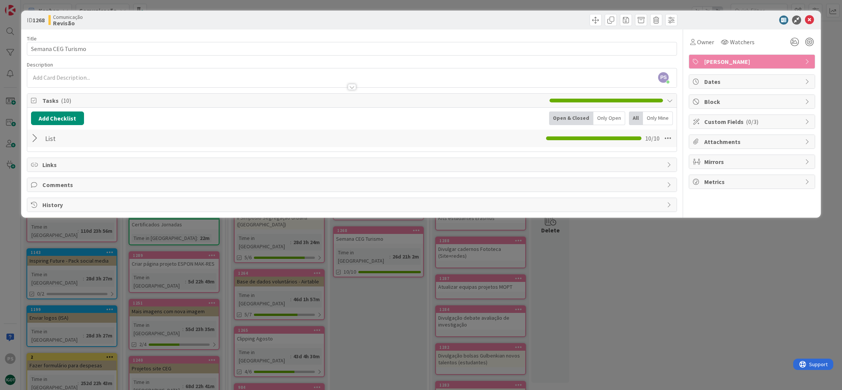
click at [33, 135] on div at bounding box center [36, 139] width 10 height 14
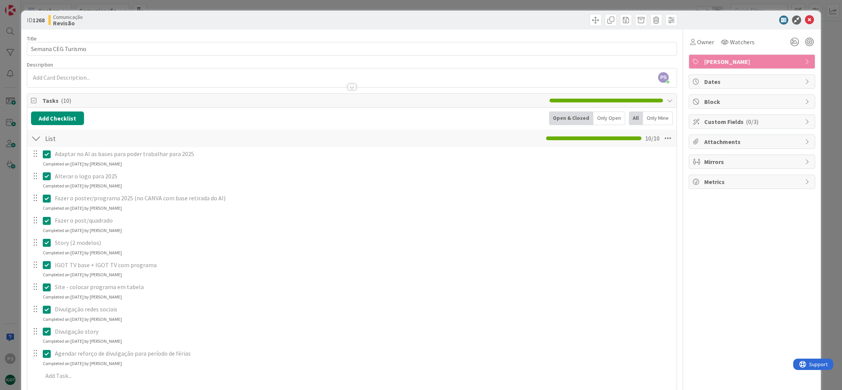
scroll to position [13, 0]
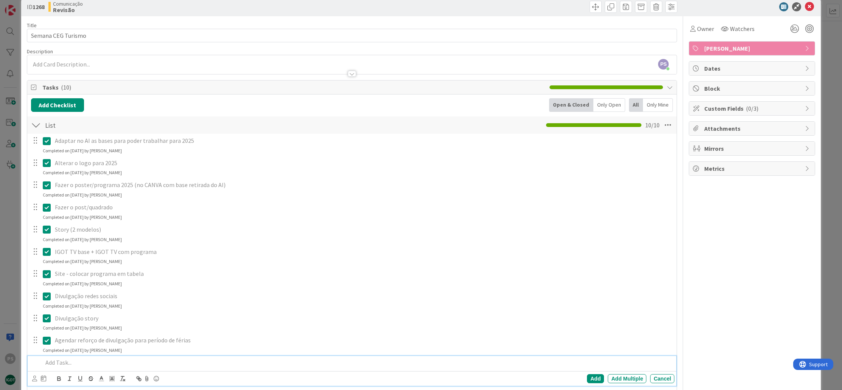
click at [84, 359] on p at bounding box center [357, 363] width 629 height 9
click at [44, 359] on icon at bounding box center [47, 363] width 8 height 9
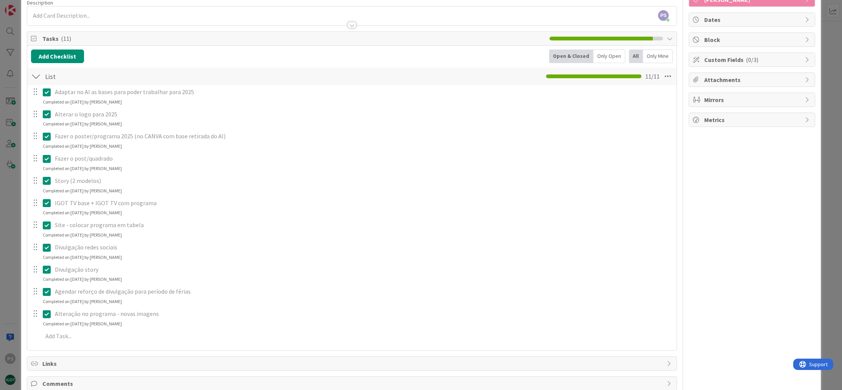
scroll to position [0, 0]
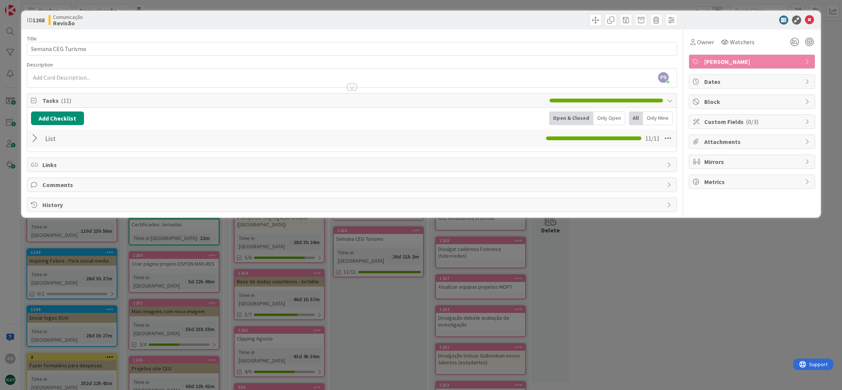
click at [35, 140] on div at bounding box center [36, 139] width 10 height 14
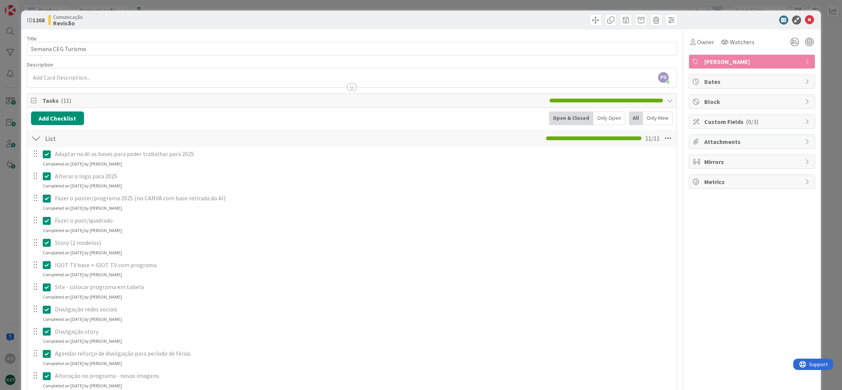
scroll to position [96, 0]
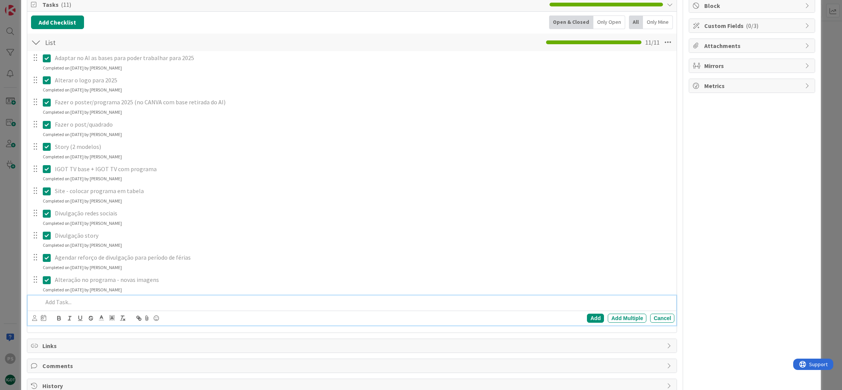
click at [102, 302] on p at bounding box center [357, 302] width 629 height 9
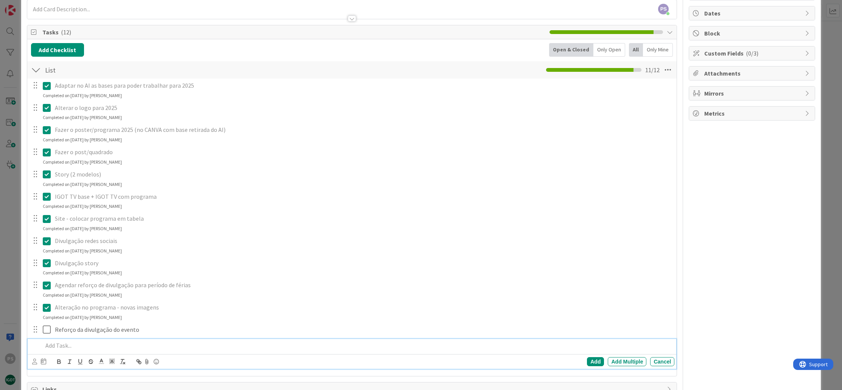
scroll to position [0, 0]
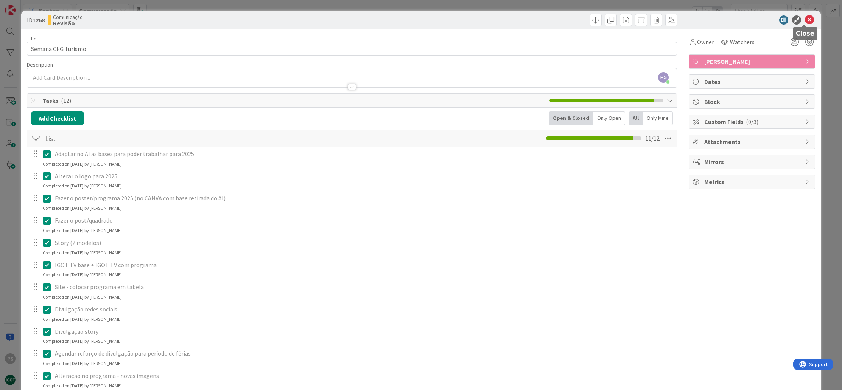
click at [805, 19] on icon at bounding box center [809, 20] width 9 height 9
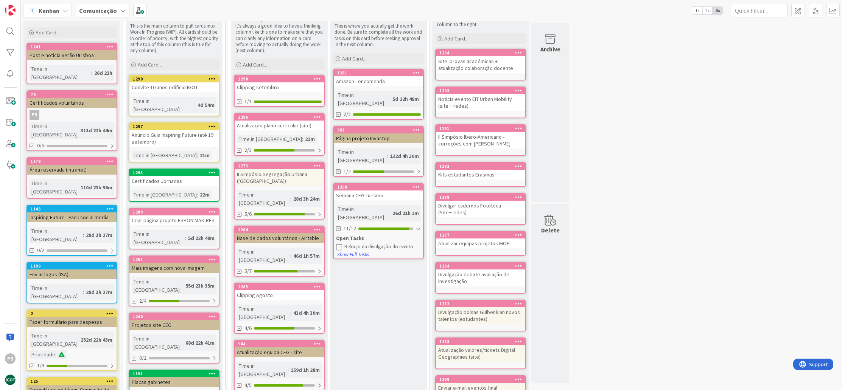
scroll to position [51, 0]
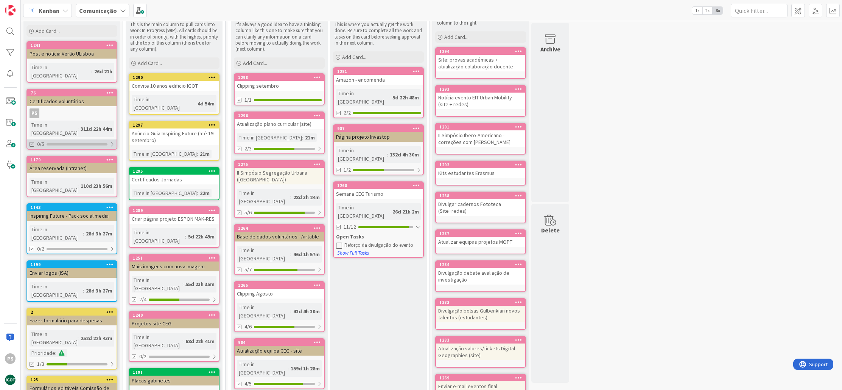
click at [93, 140] on div "0/5" at bounding box center [71, 144] width 89 height 9
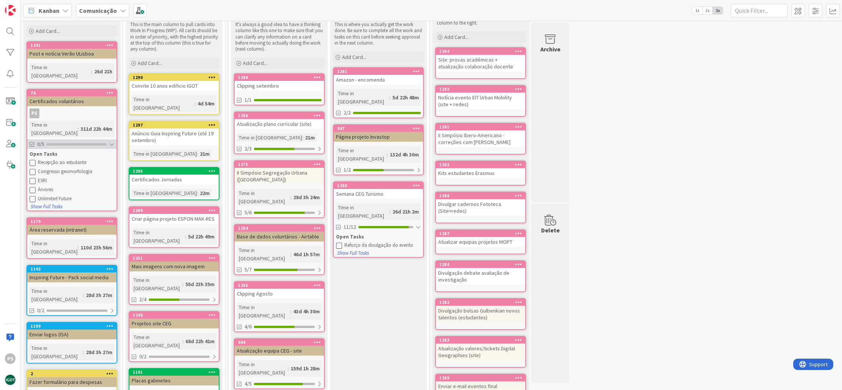
click at [93, 143] on div at bounding box center [77, 144] width 60 height 2
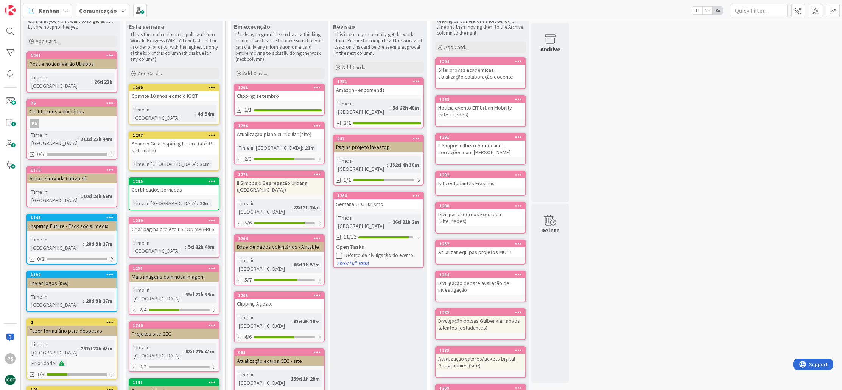
scroll to position [0, 0]
